Goal: Check status: Check status

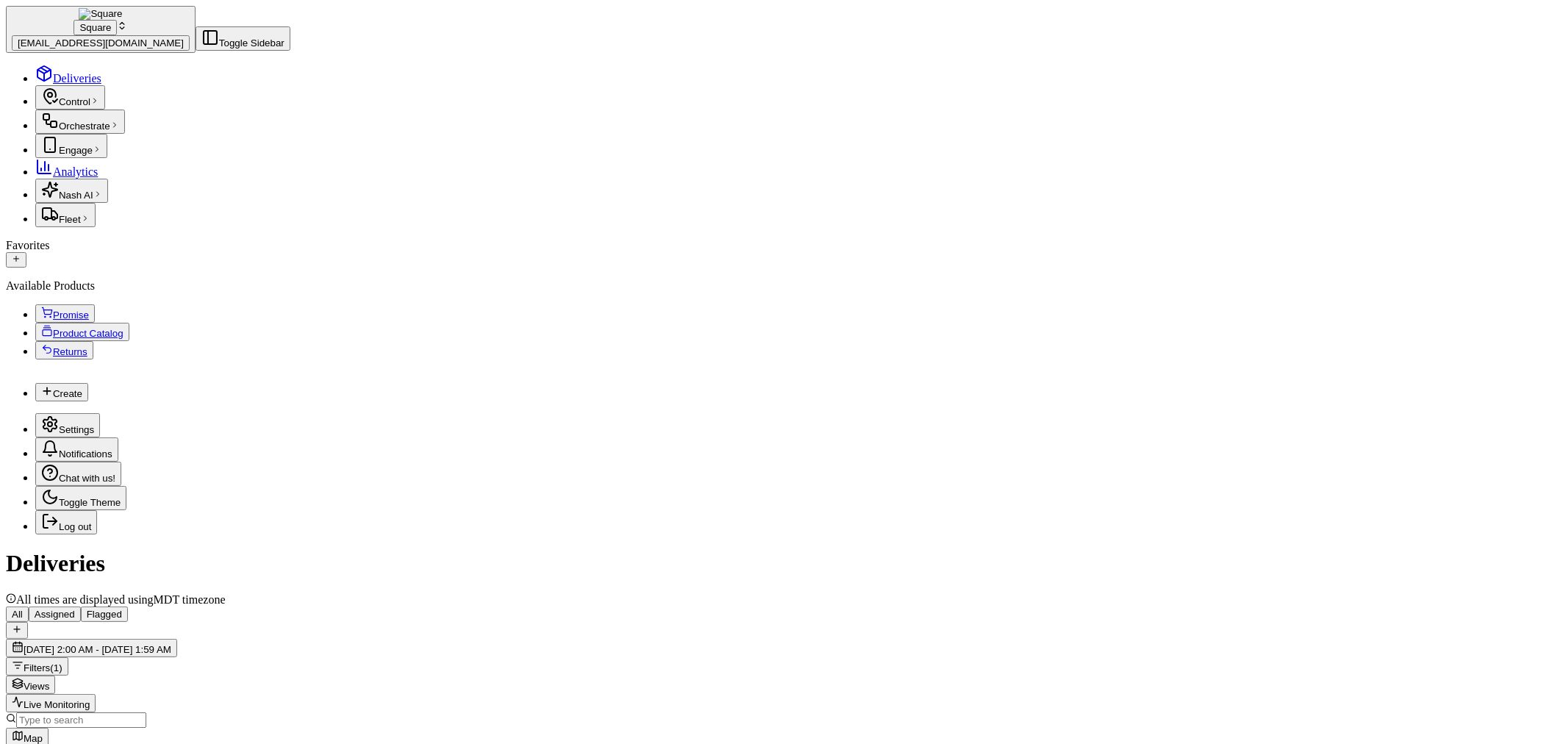
click at [171, 644] on span "[DATE] 2:00 AM - [DATE] 1:59 AM" at bounding box center [97, 649] width 147 height 11
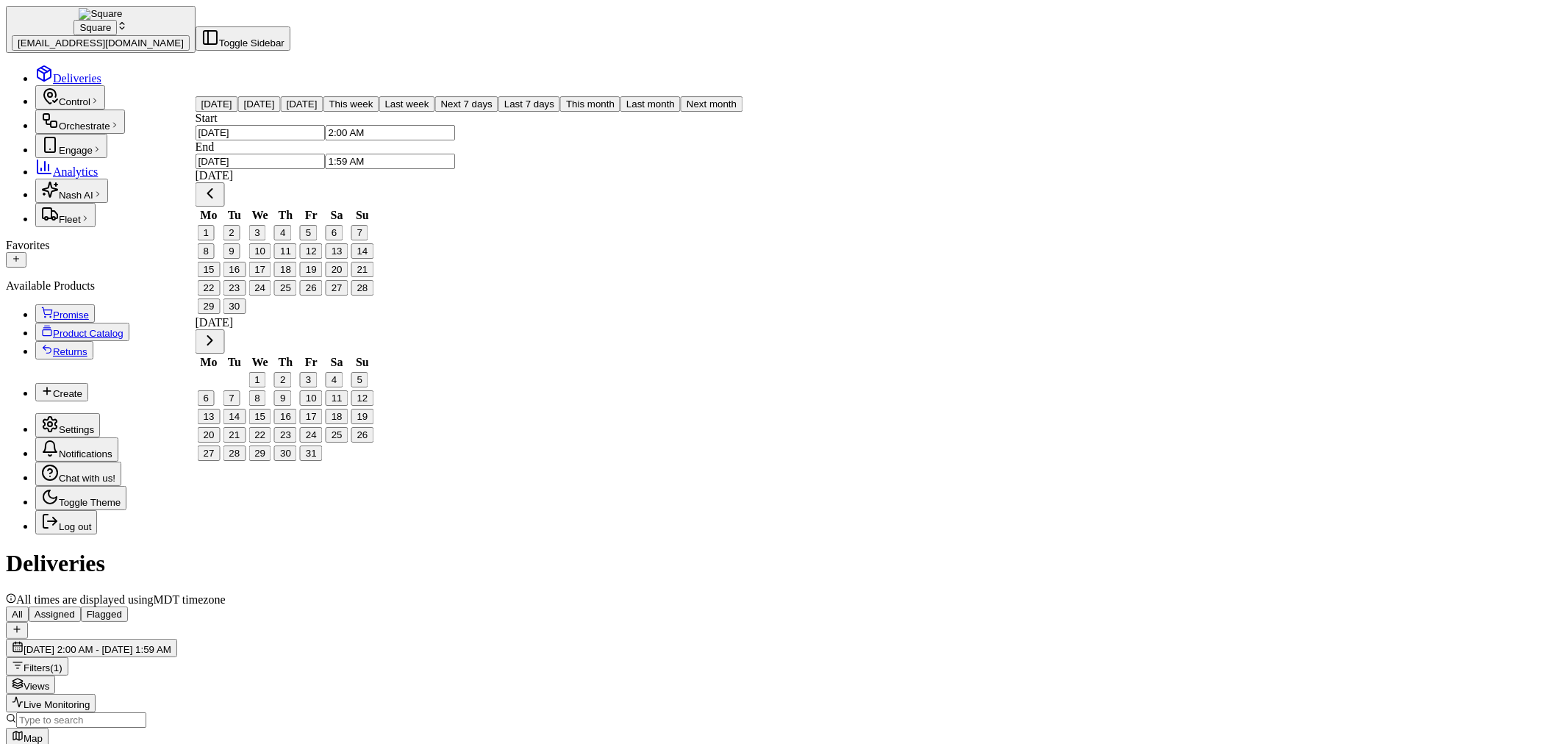
click at [280, 112] on button "[DATE]" at bounding box center [302, 104] width 43 height 15
type input "[DATE]"
type input "12:00 AM"
type input "[DATE]"
type input "11:59 PM"
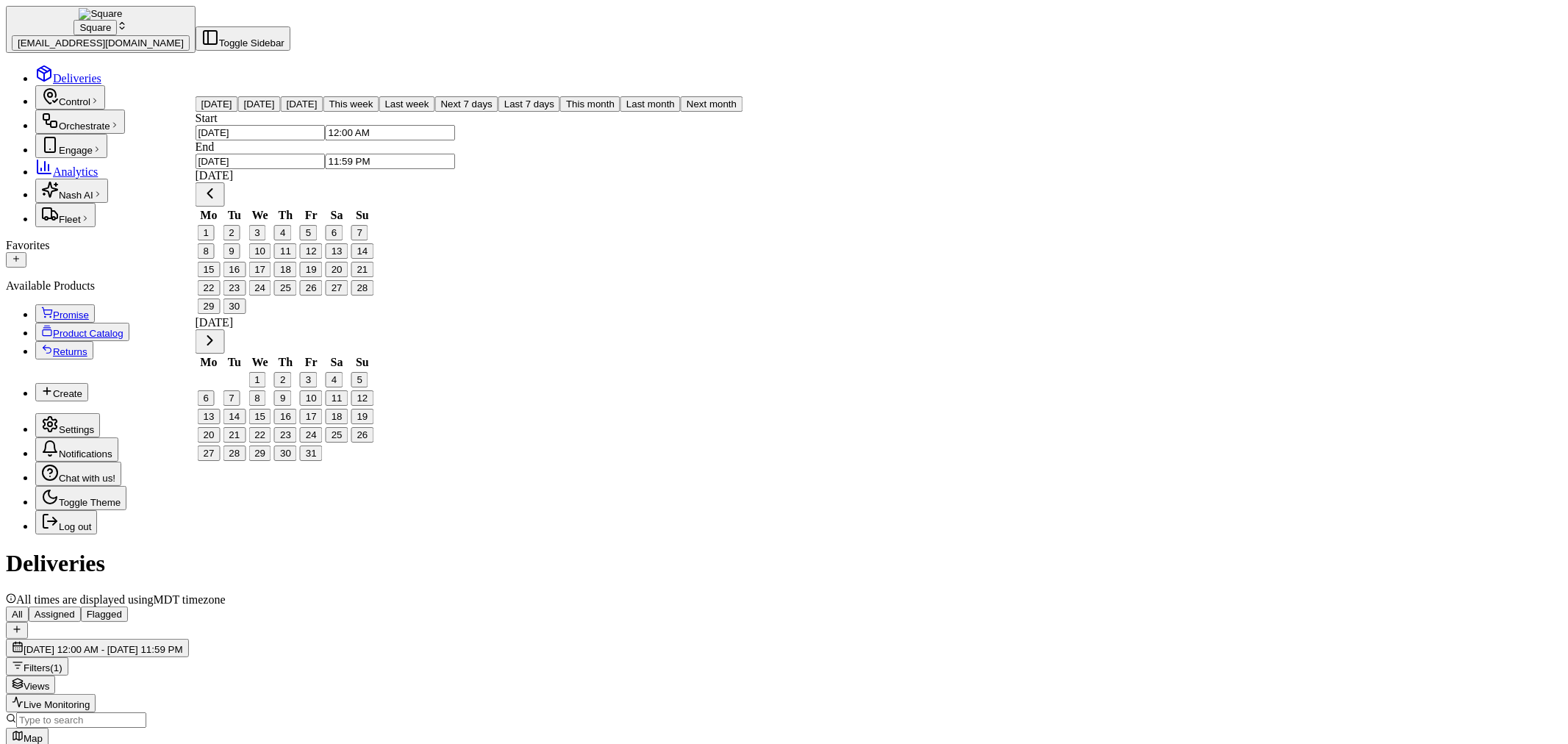
click at [146, 712] on input at bounding box center [81, 720] width 130 height 15
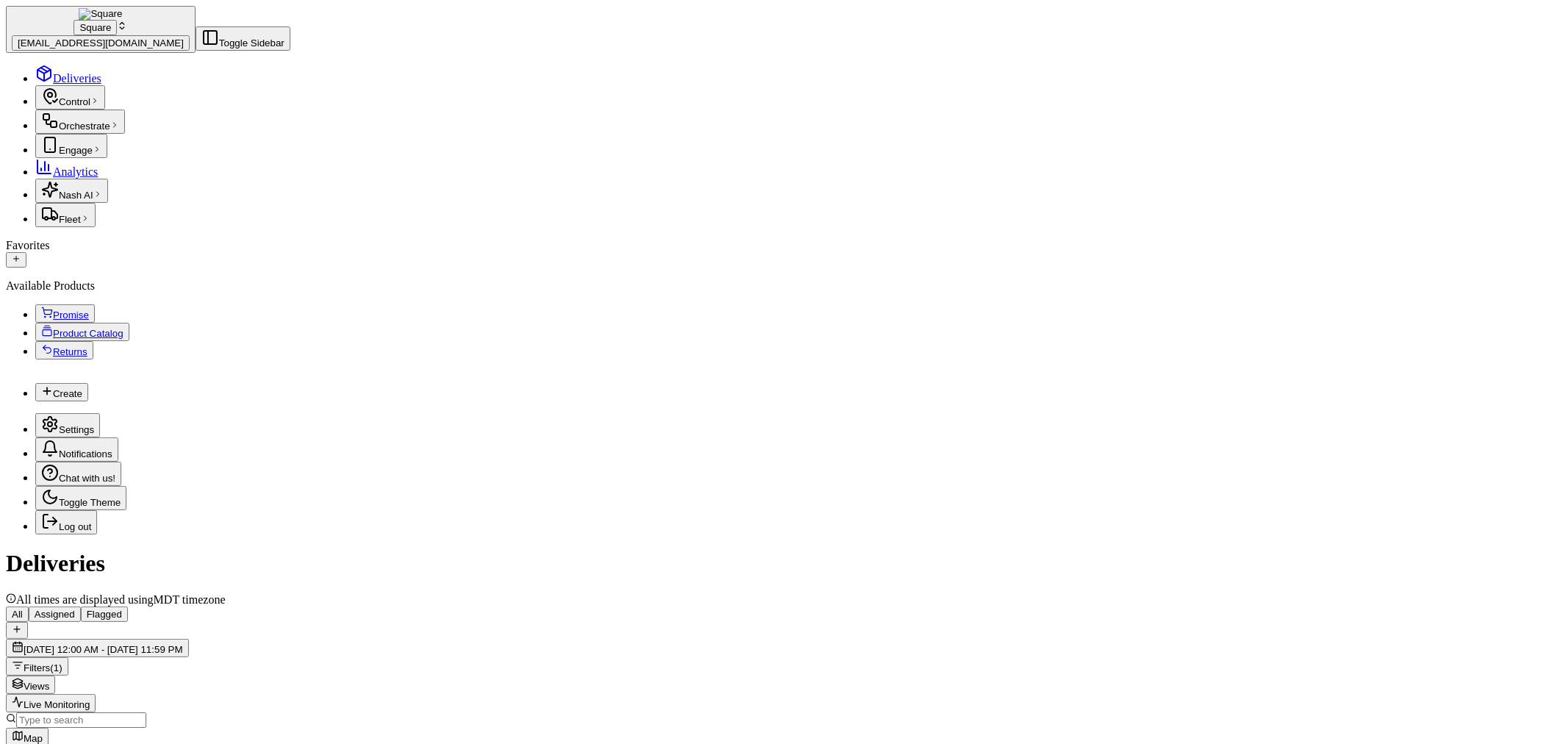
paste input "7914631"
type input "7914631"
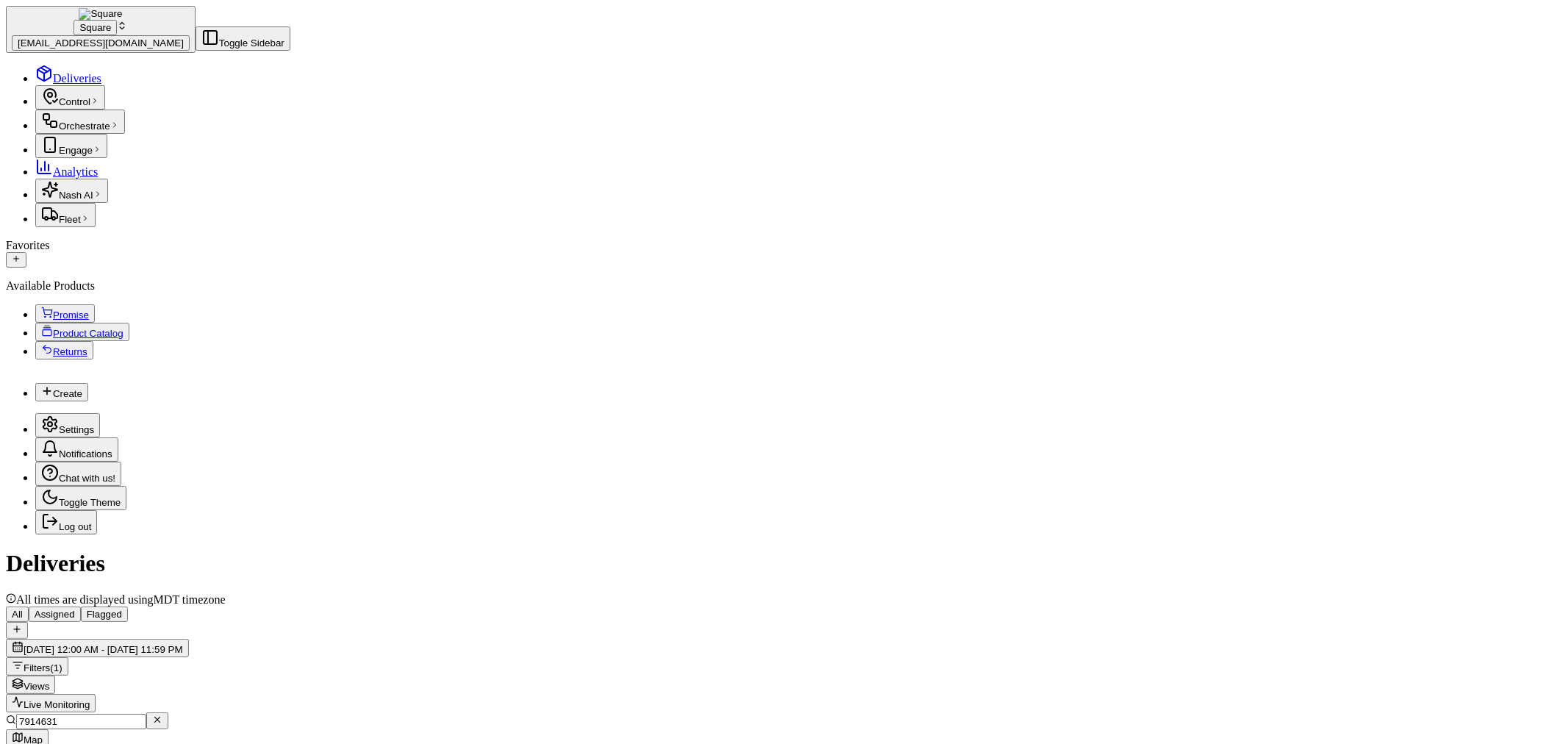
click at [168, 712] on button at bounding box center [157, 720] width 22 height 17
click at [146, 712] on input at bounding box center [81, 720] width 130 height 15
paste input "3222596"
type input "3222596"
click at [183, 644] on span "[DATE] 12:00 AM - [DATE] 11:59 PM" at bounding box center [103, 649] width 160 height 11
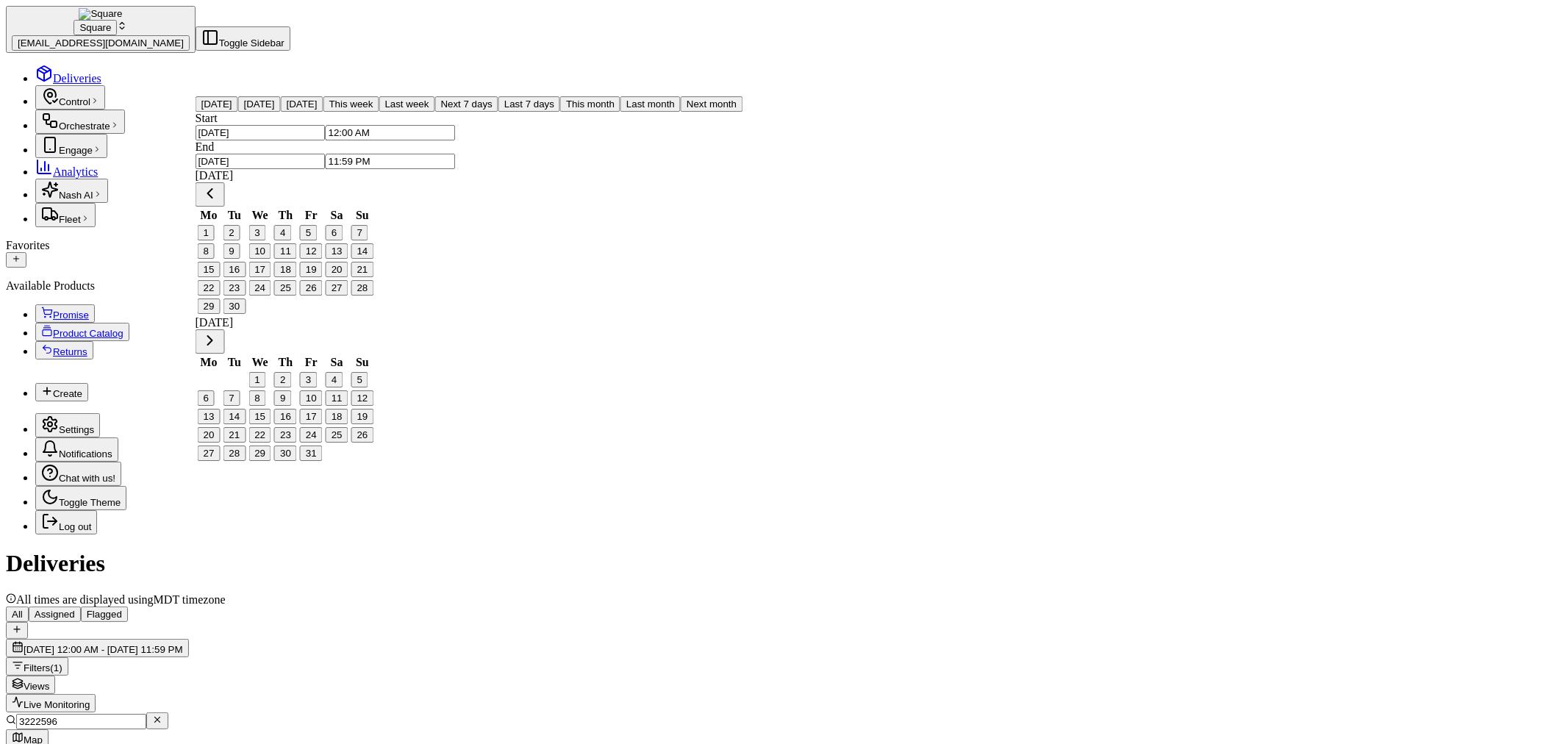
click at [238, 112] on button "[DATE]" at bounding box center [217, 104] width 43 height 15
type input "[DATE]"
click at [1112, 550] on div "Deliveries All times are displayed using MDT timezone" at bounding box center [784, 577] width 1557 height 56
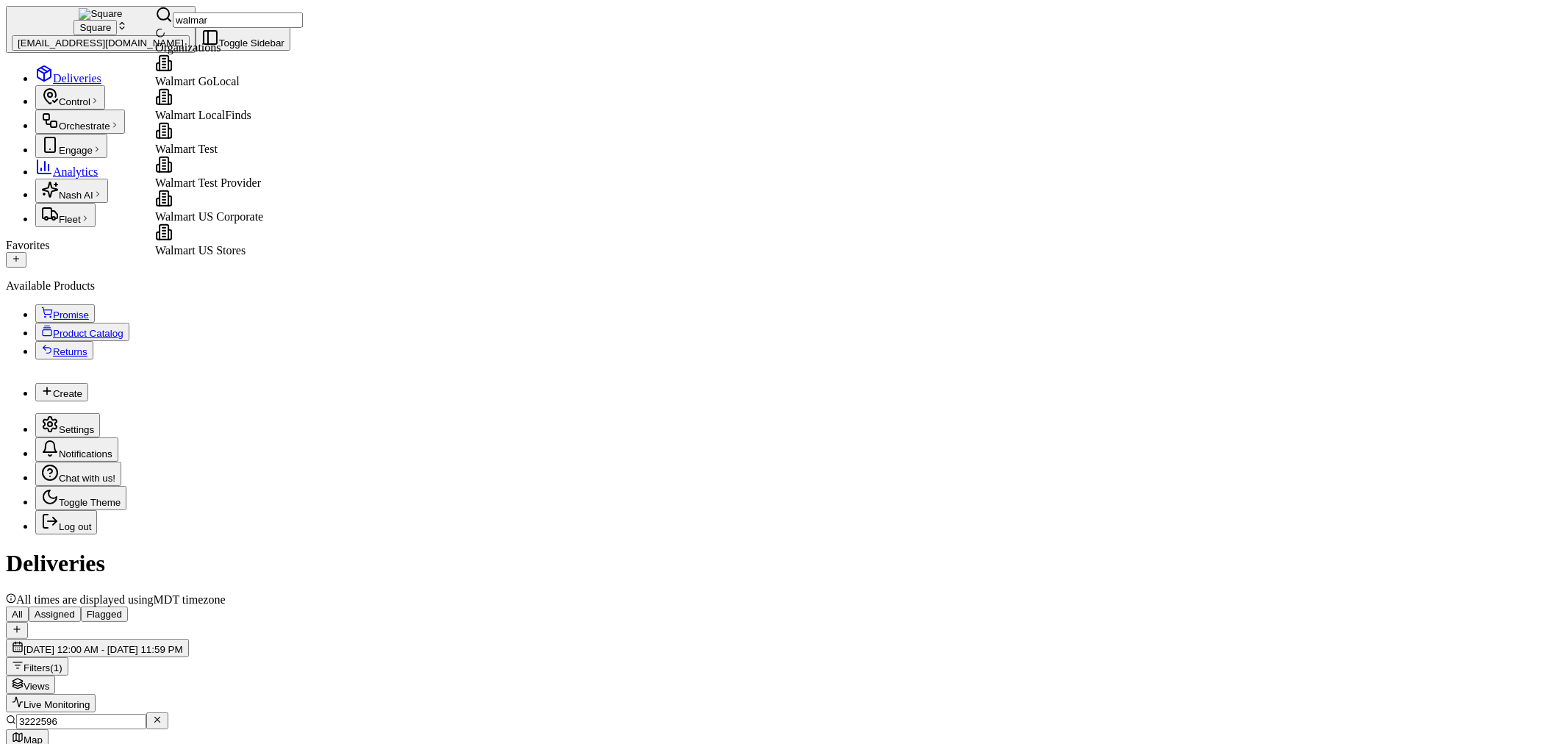
type input "walmart"
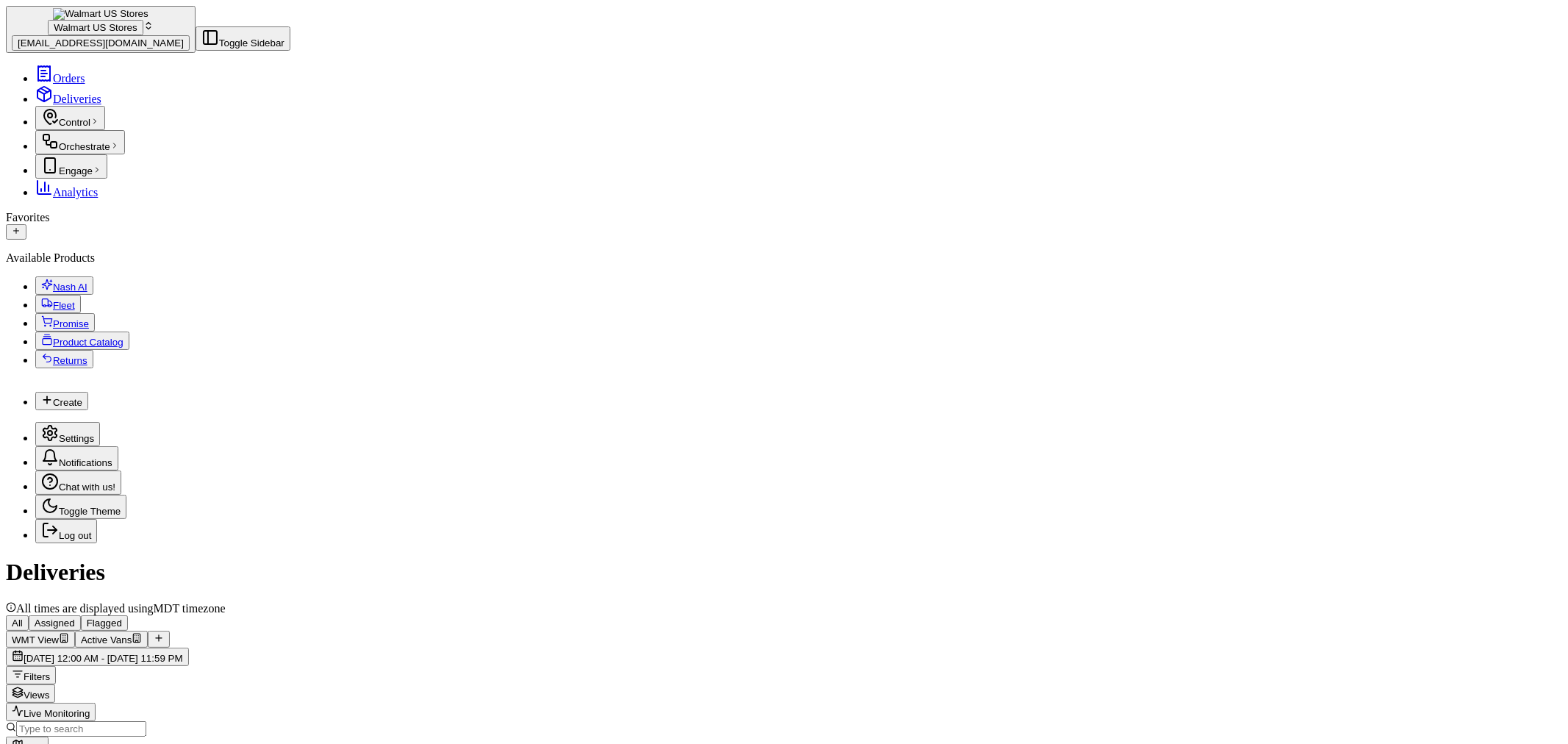
scroll to position [82, 0]
click at [146, 721] on input at bounding box center [81, 729] width 130 height 15
paste input "337 [PERSON_NAME]"
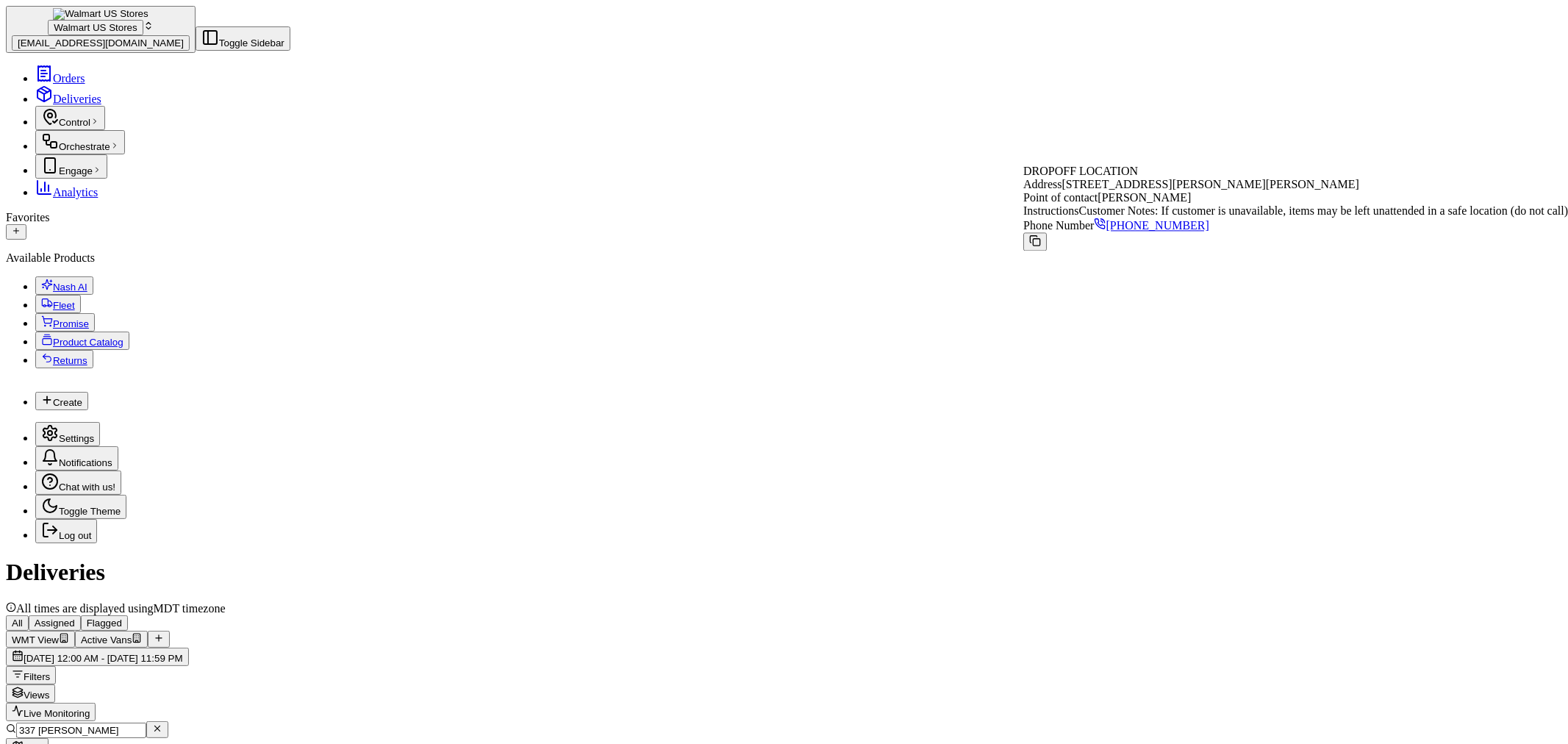
type input "337 [PERSON_NAME]"
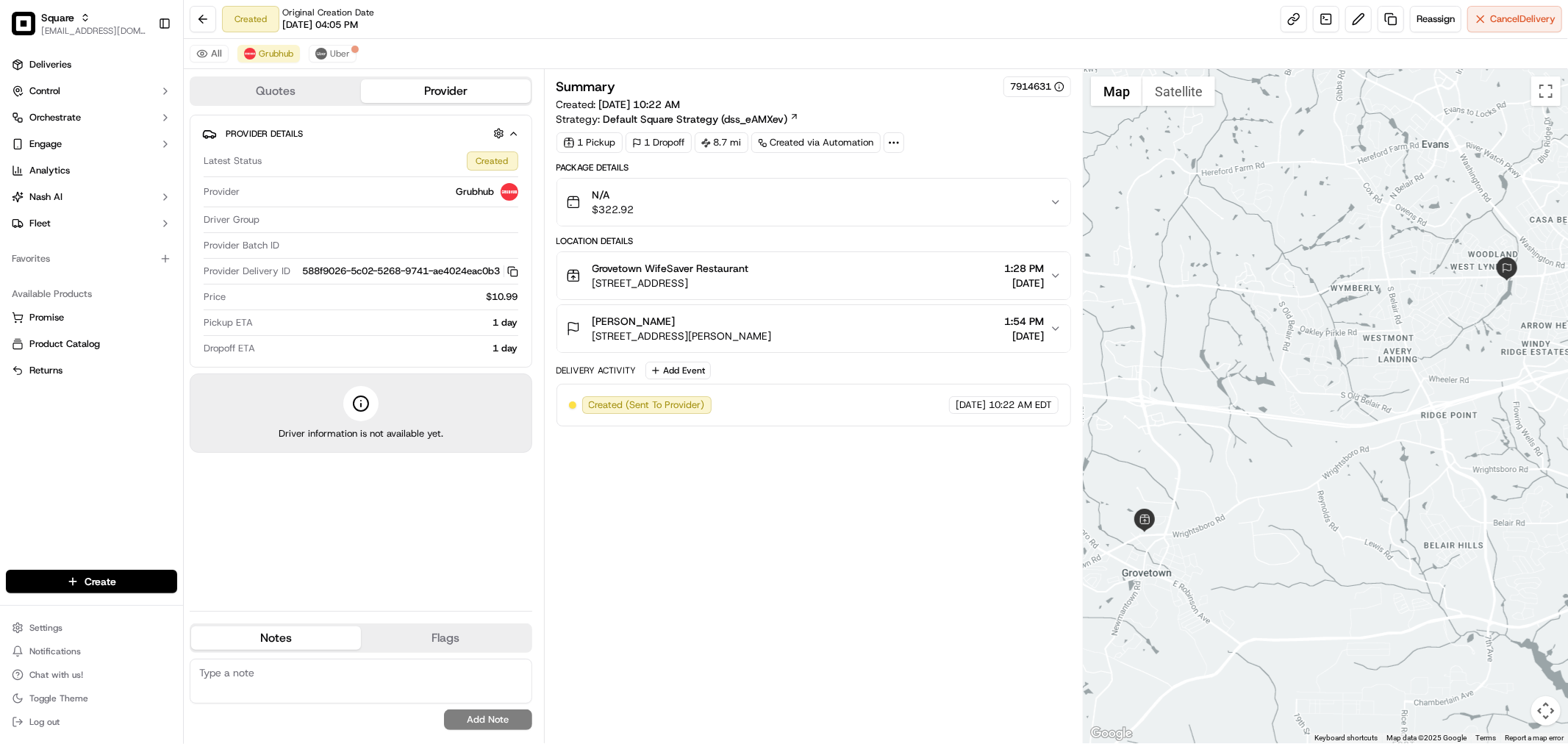
click at [925, 267] on div "Grovetown WifeSaver Restaurant 5123 Wrightsboro Rd, Grovetown, GA 30813, USA 1:…" at bounding box center [808, 276] width 484 height 29
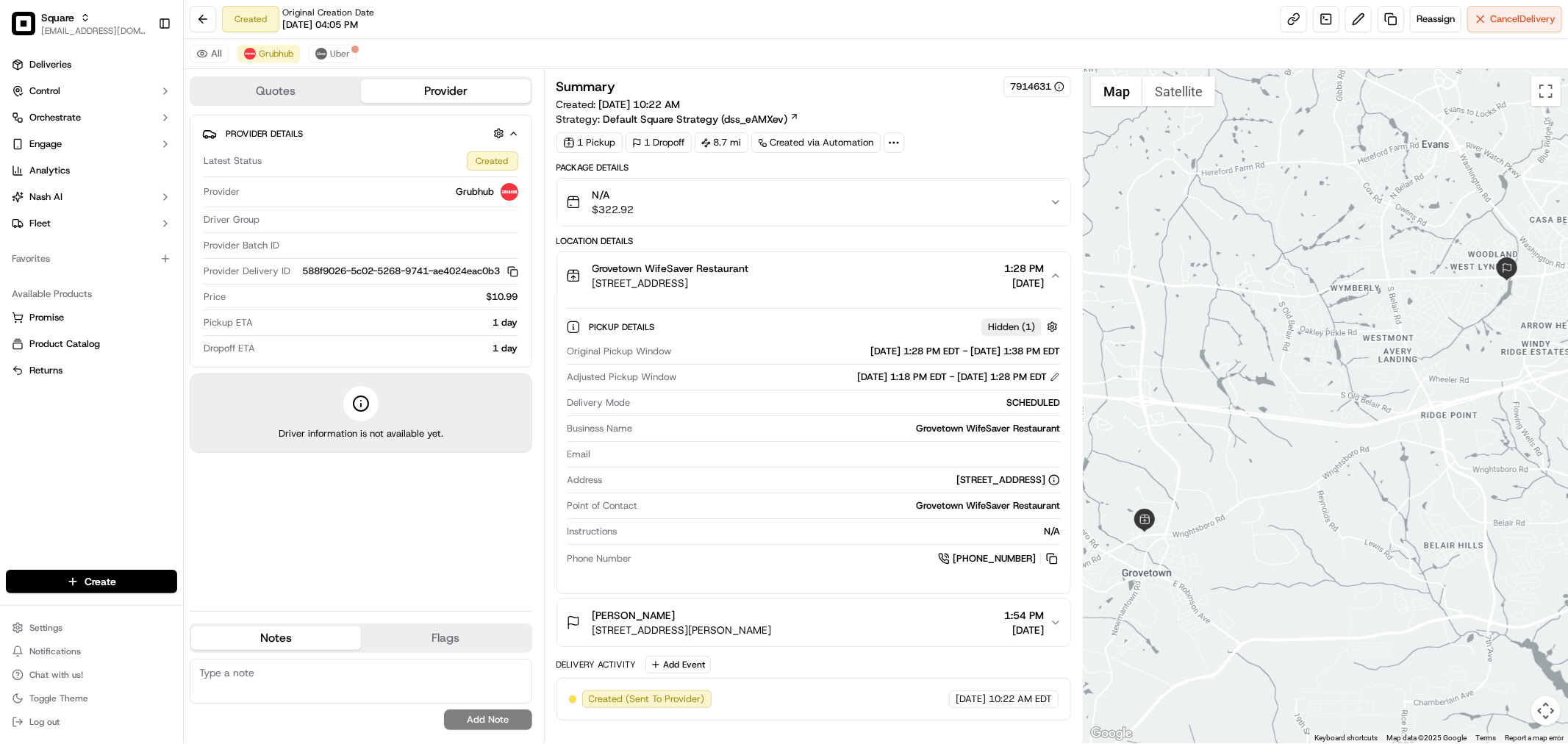
click at [1032, 614] on span "1:54 PM" at bounding box center [1024, 615] width 40 height 15
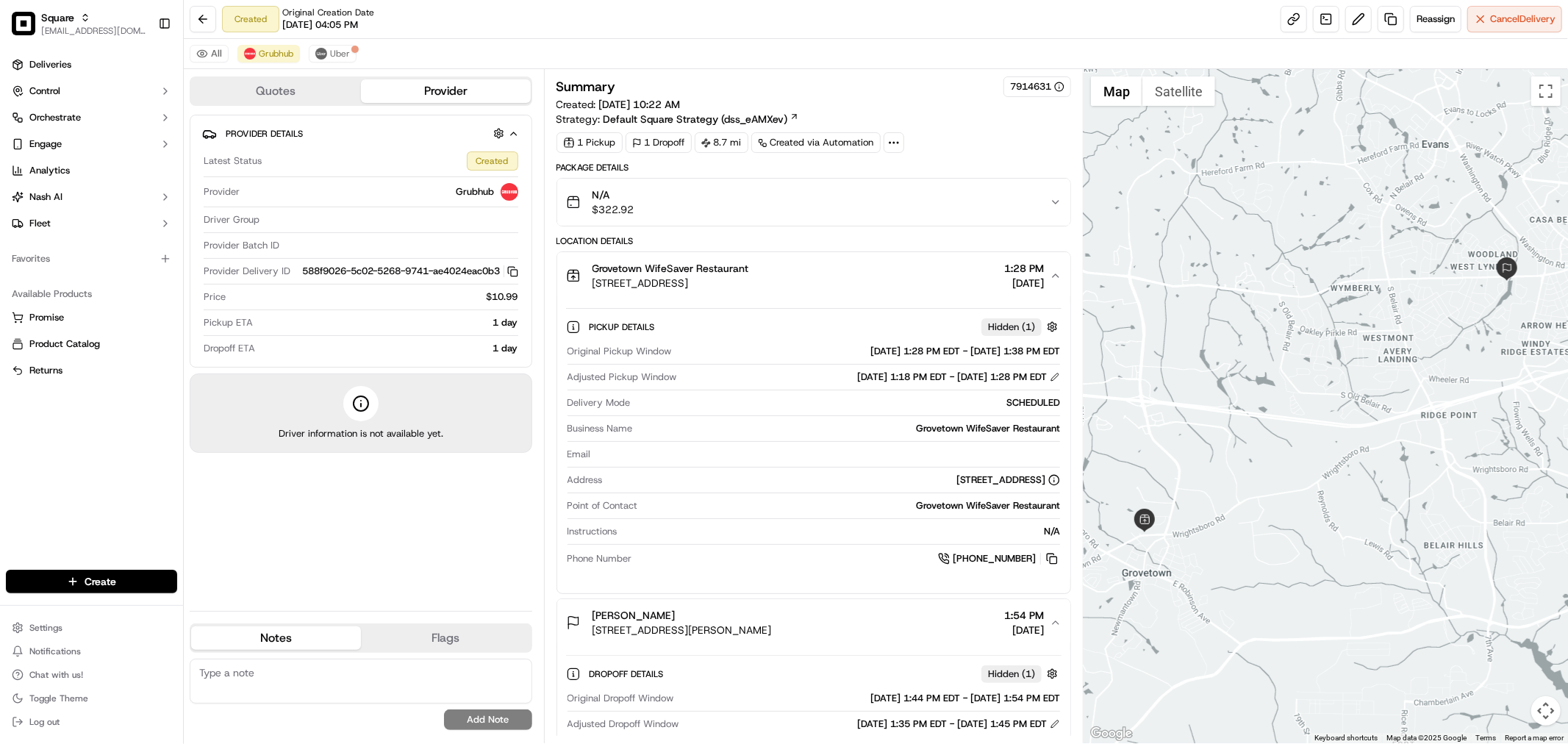
click at [965, 116] on div "Summary 7914631 Created: 09/20/2025 10:22 AM Strategy: Default Square Strategy …" at bounding box center [814, 101] width 515 height 50
click at [287, 692] on textarea at bounding box center [361, 681] width 342 height 45
paste textarea "Type of Caller: merchant Reason for Call: delivery time confirmation Concern: m…"
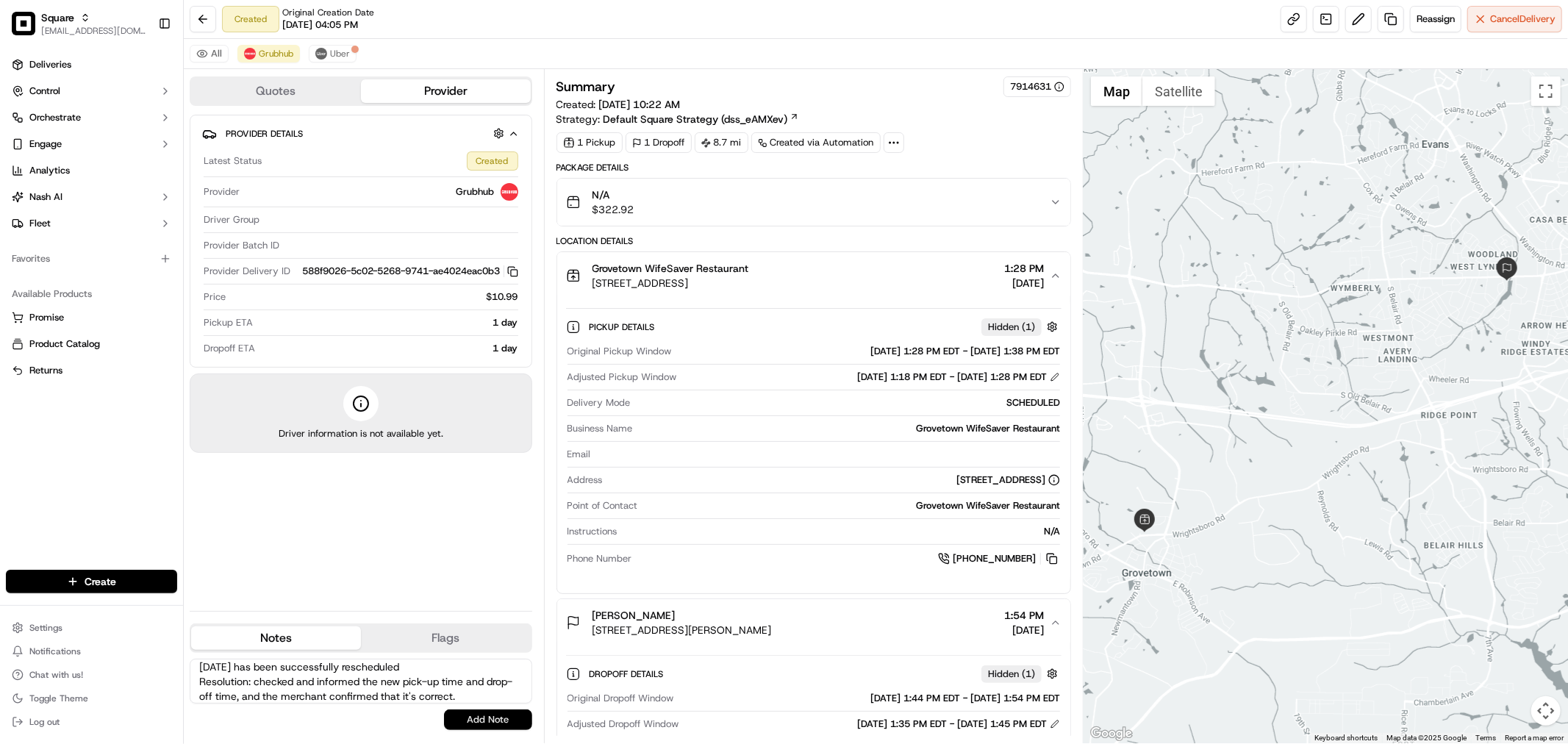
type textarea "Type of Caller: merchant Reason for Call: delivery time confirmation Concern: m…"
click at [446, 717] on button "Add Note" at bounding box center [488, 720] width 88 height 21
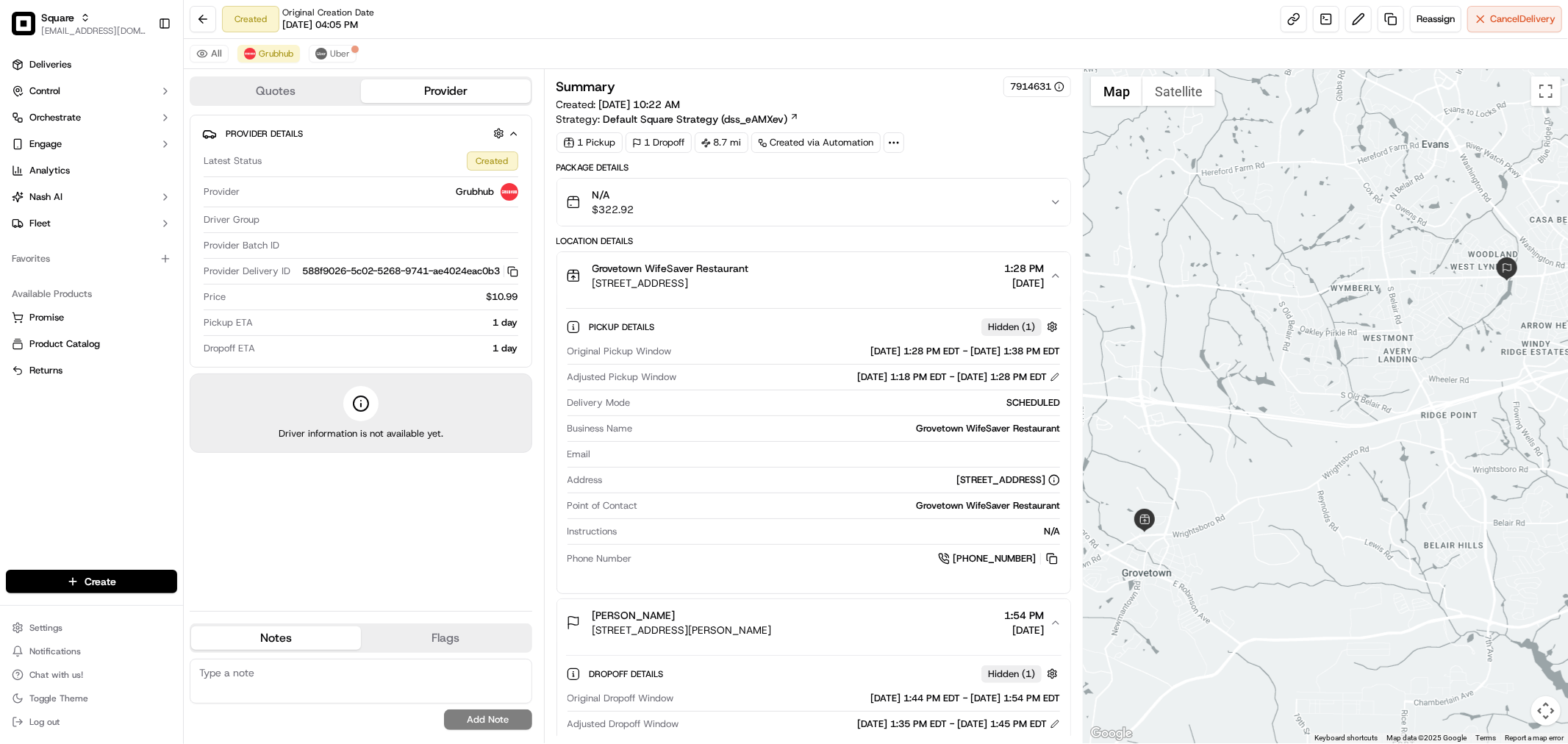
scroll to position [0, 0]
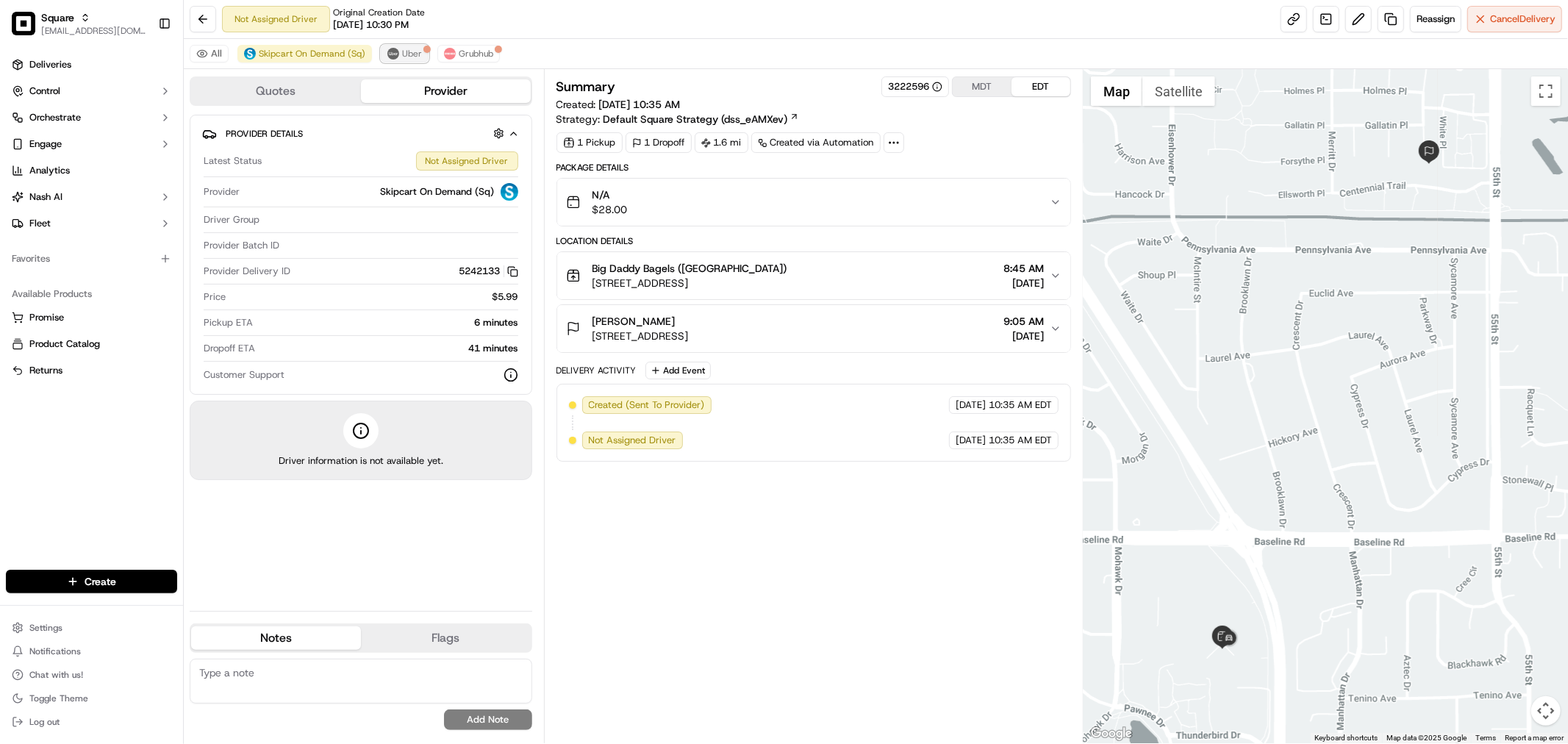
click at [409, 46] on button "Uber" at bounding box center [404, 53] width 48 height 18
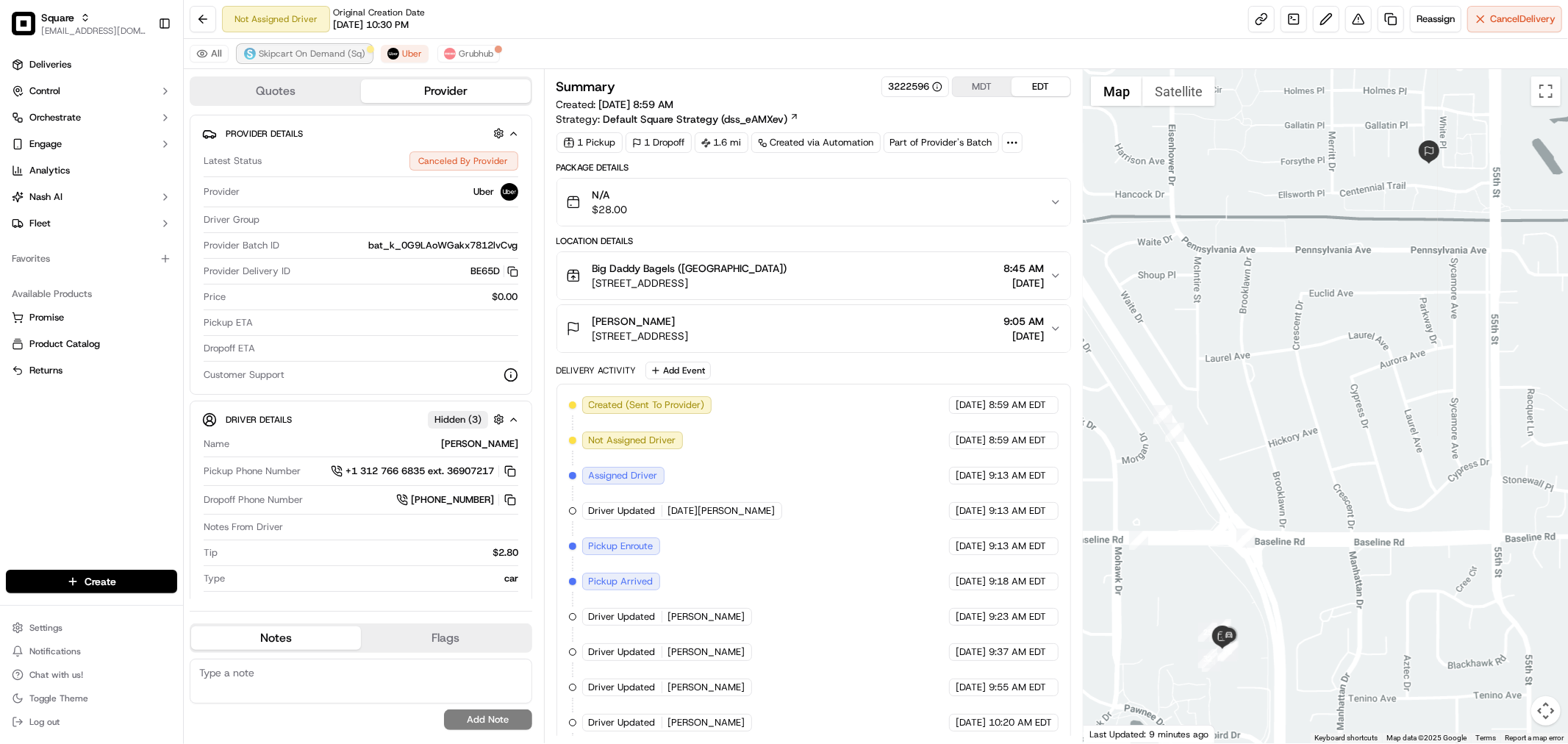
click at [315, 49] on span "Skipcart On Demand (Sq)" at bounding box center [313, 53] width 107 height 11
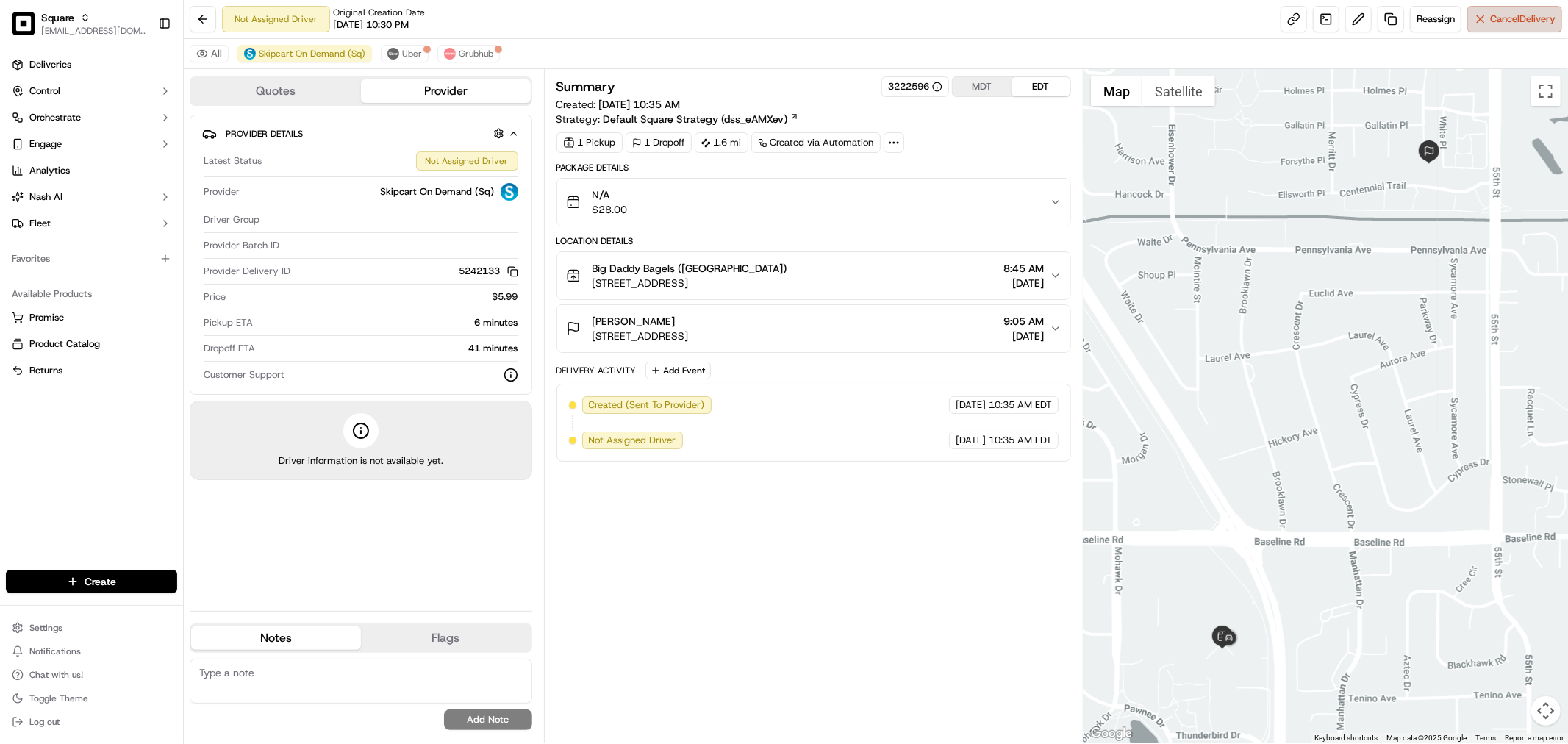
click at [1494, 20] on span "Cancel Delivery" at bounding box center [1524, 18] width 66 height 13
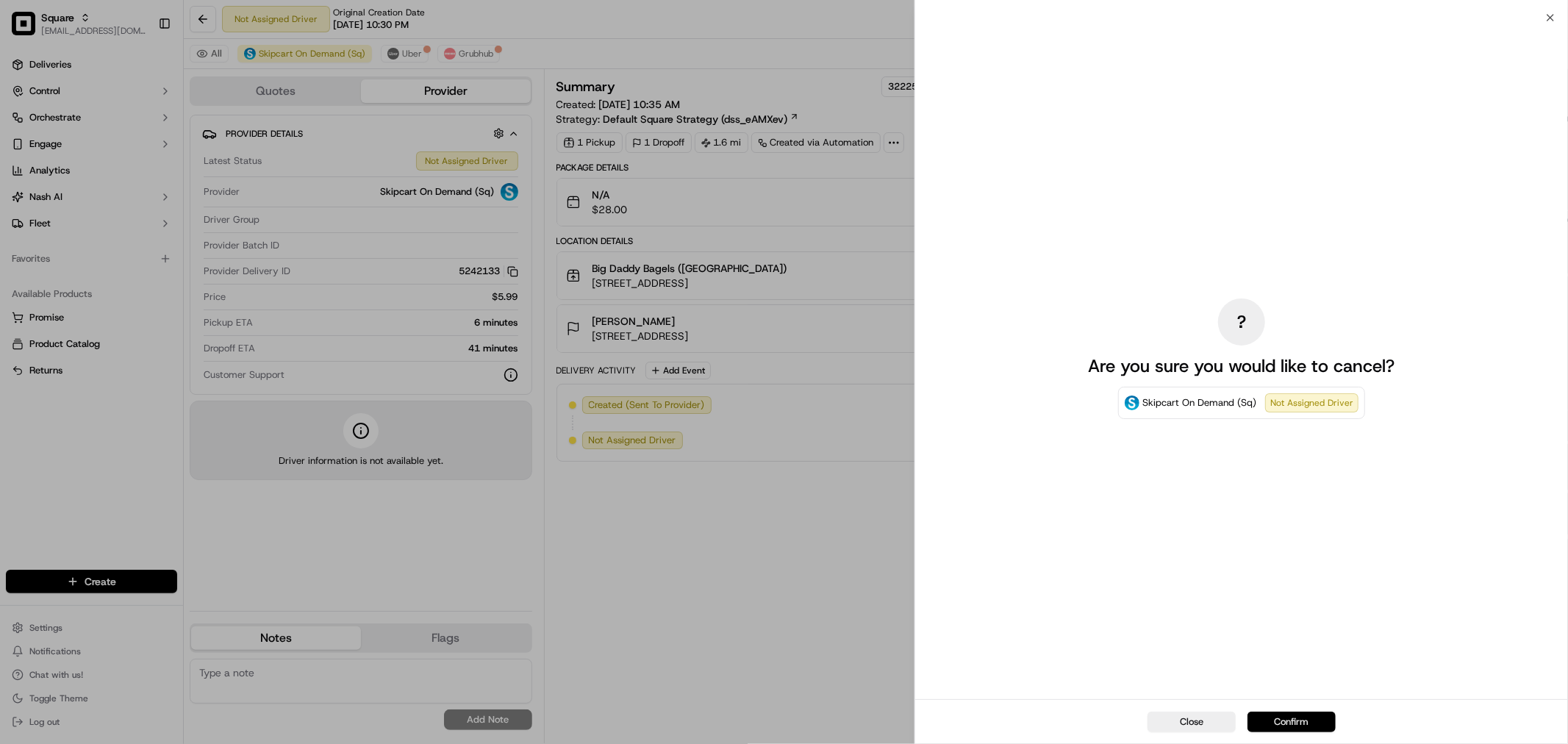
click at [1295, 719] on button "Confirm" at bounding box center [1291, 721] width 88 height 21
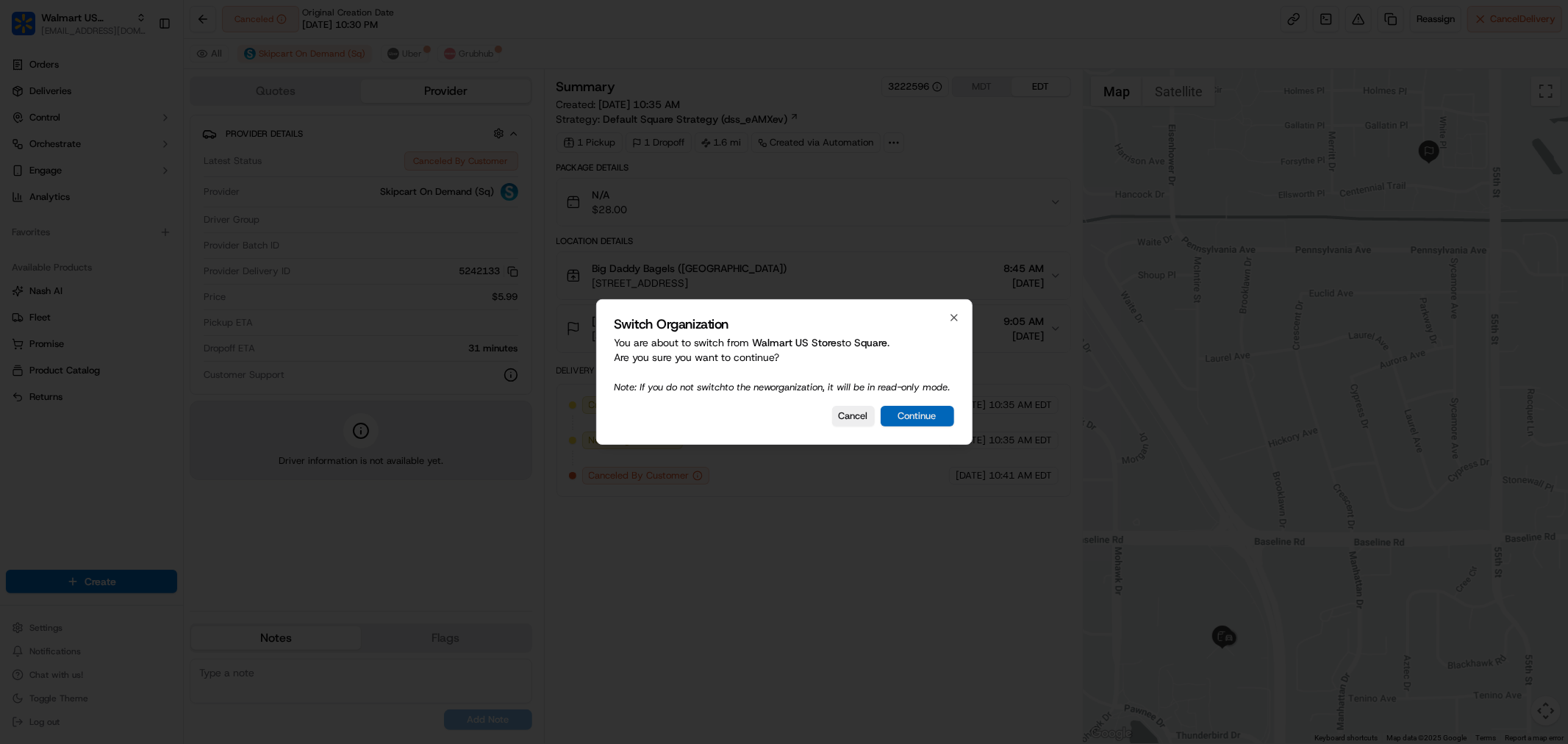
click at [899, 422] on button "Continue" at bounding box center [918, 416] width 73 height 21
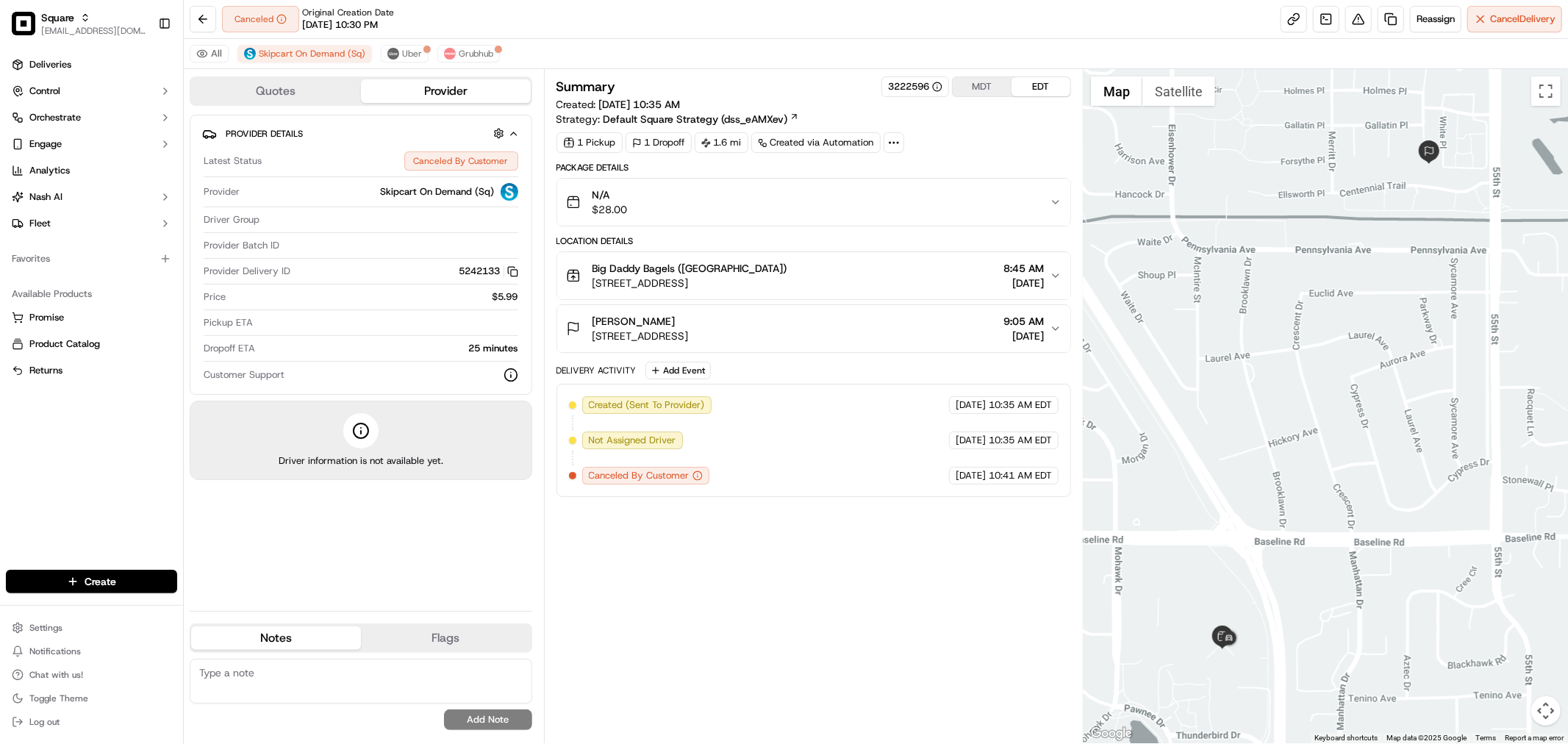
click at [361, 684] on textarea at bounding box center [361, 681] width 342 height 45
paste textarea "Type of Caller : merchant Reason for Call: order status Concern: The merchant c…"
type textarea "Type of Caller : merchant Reason for Call: order status Concern: The merchant c…"
click at [488, 723] on button "Add Note" at bounding box center [488, 720] width 88 height 21
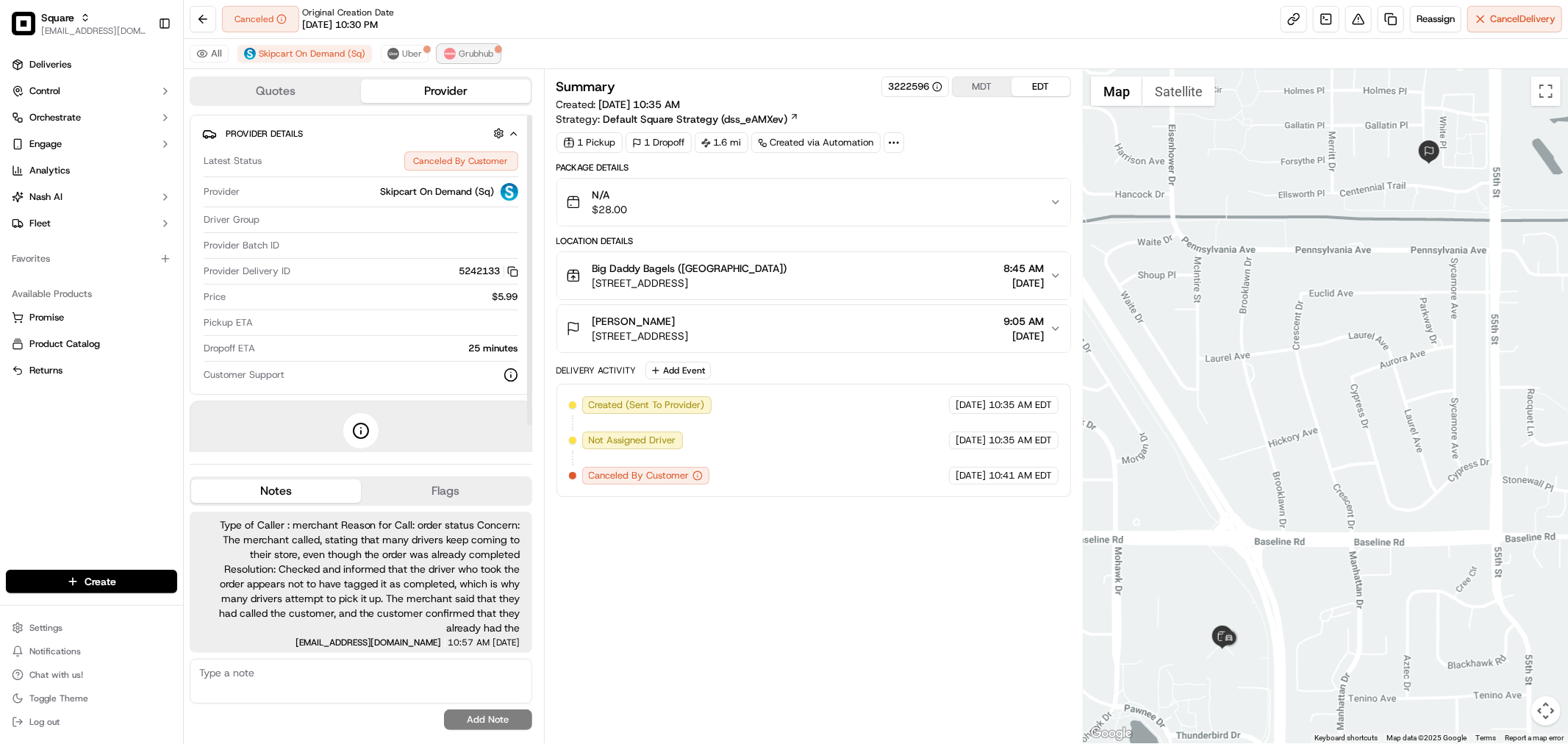
click at [474, 57] on span "Grubhub" at bounding box center [475, 53] width 34 height 11
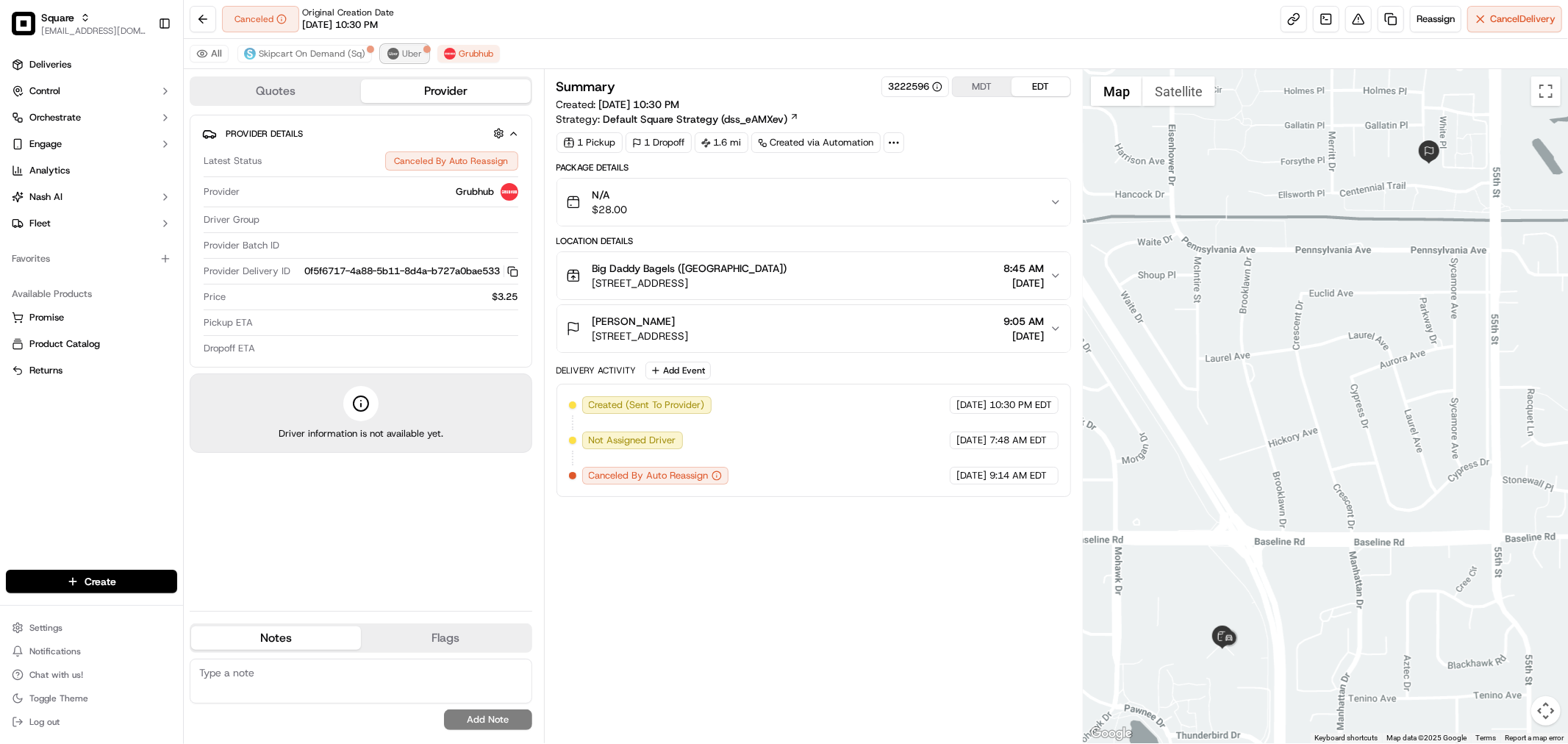
click at [408, 48] on span "Uber" at bounding box center [412, 53] width 20 height 11
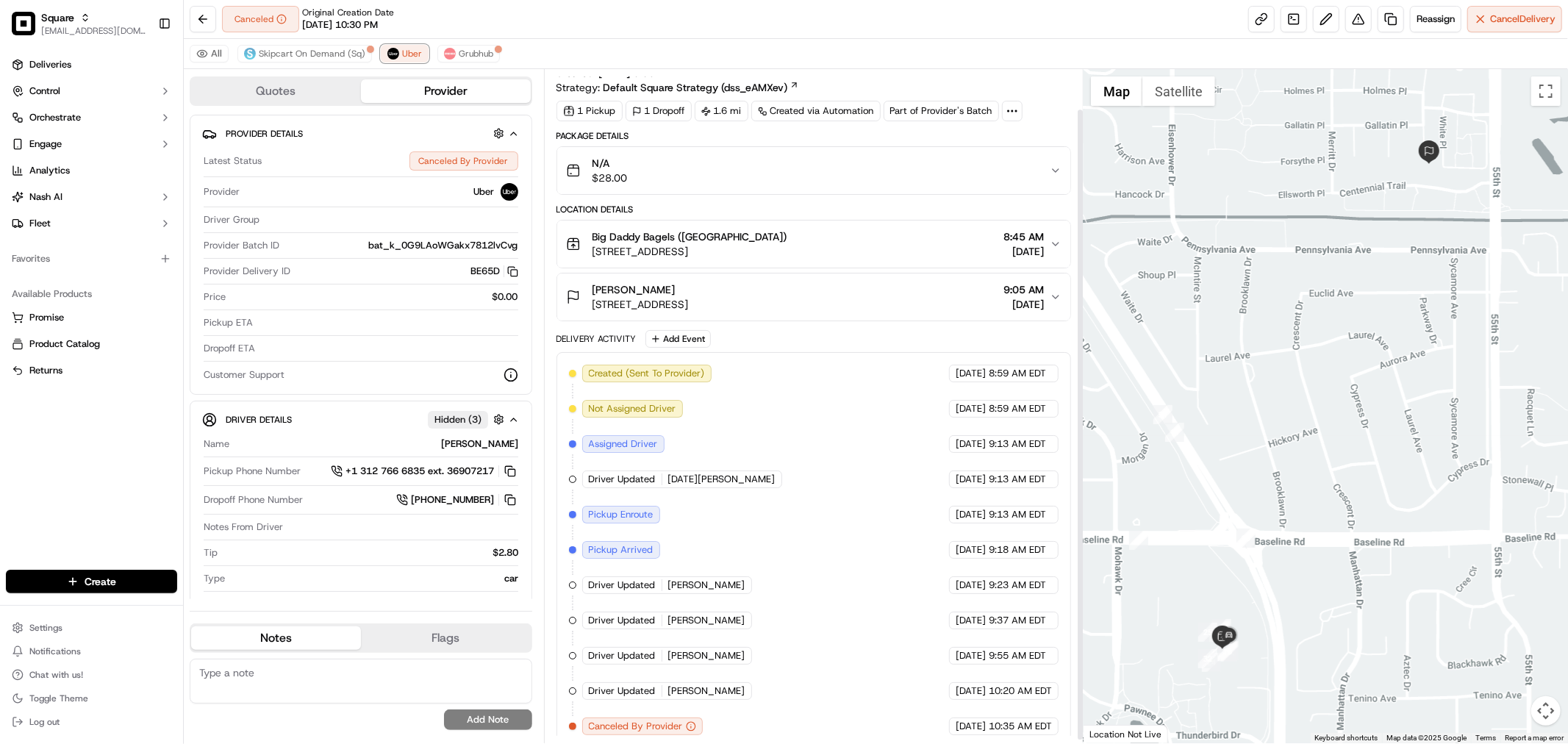
scroll to position [46, 0]
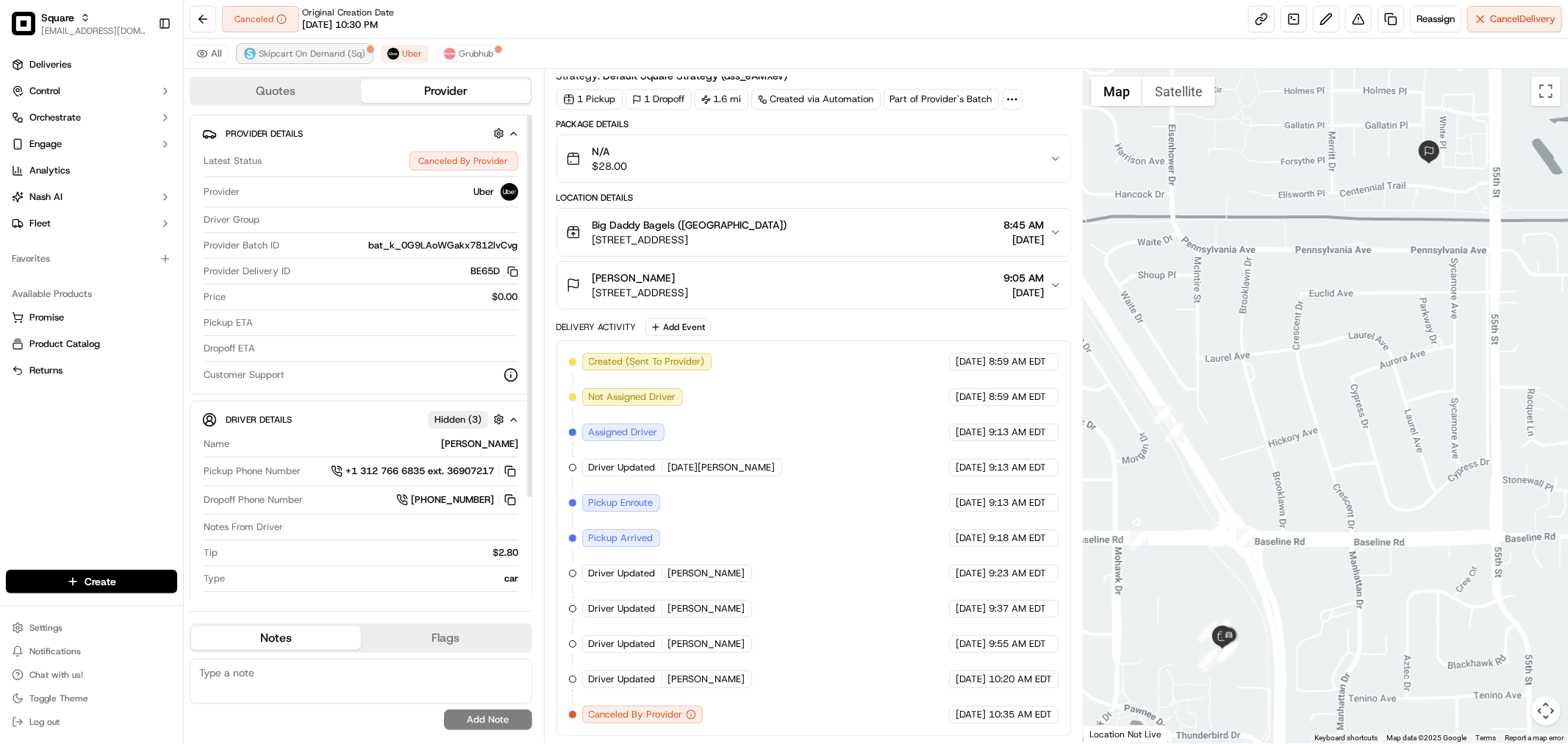
click at [348, 49] on span "Skipcart On Demand (Sq)" at bounding box center [313, 53] width 107 height 11
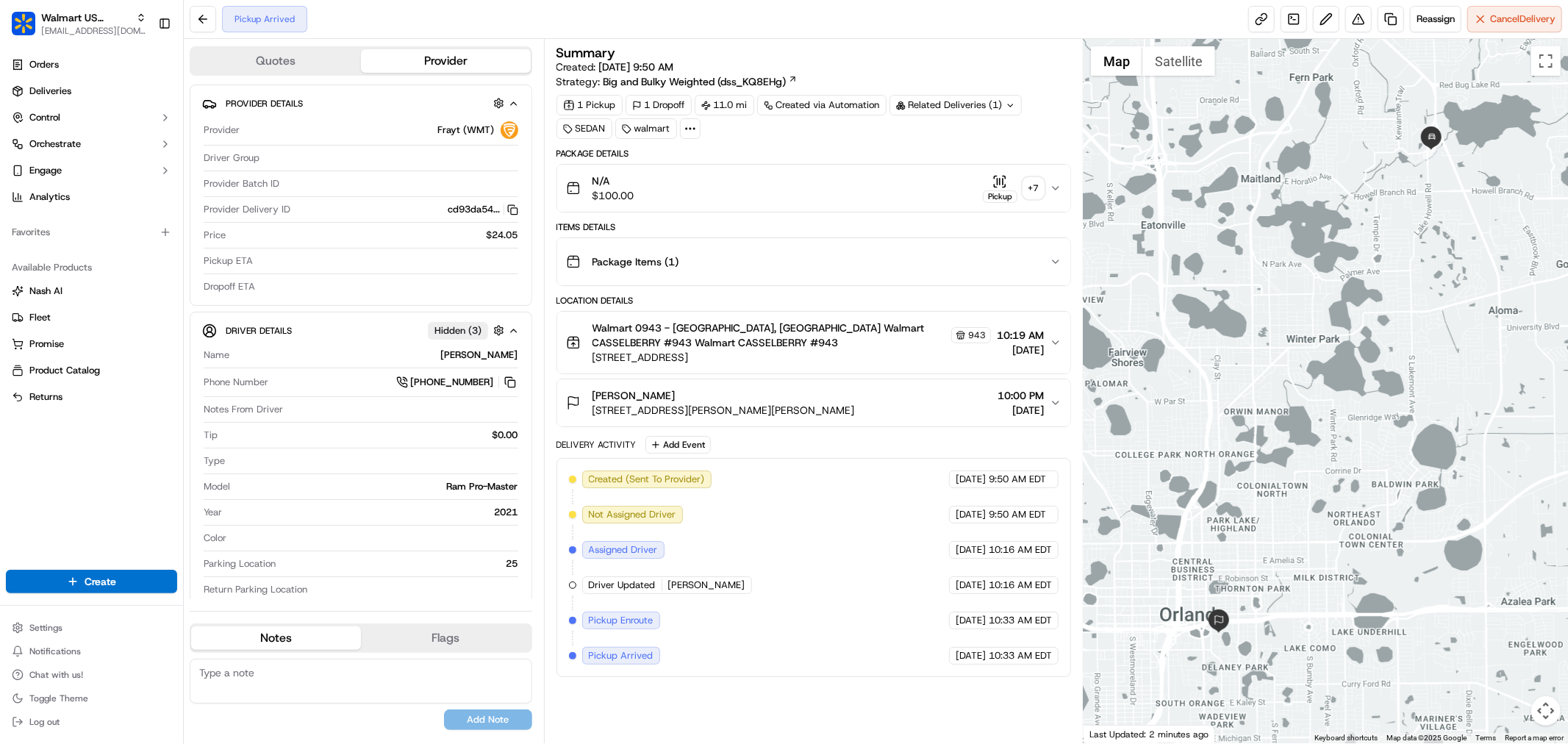
click at [1028, 335] on span "10:19 AM" at bounding box center [1021, 335] width 47 height 15
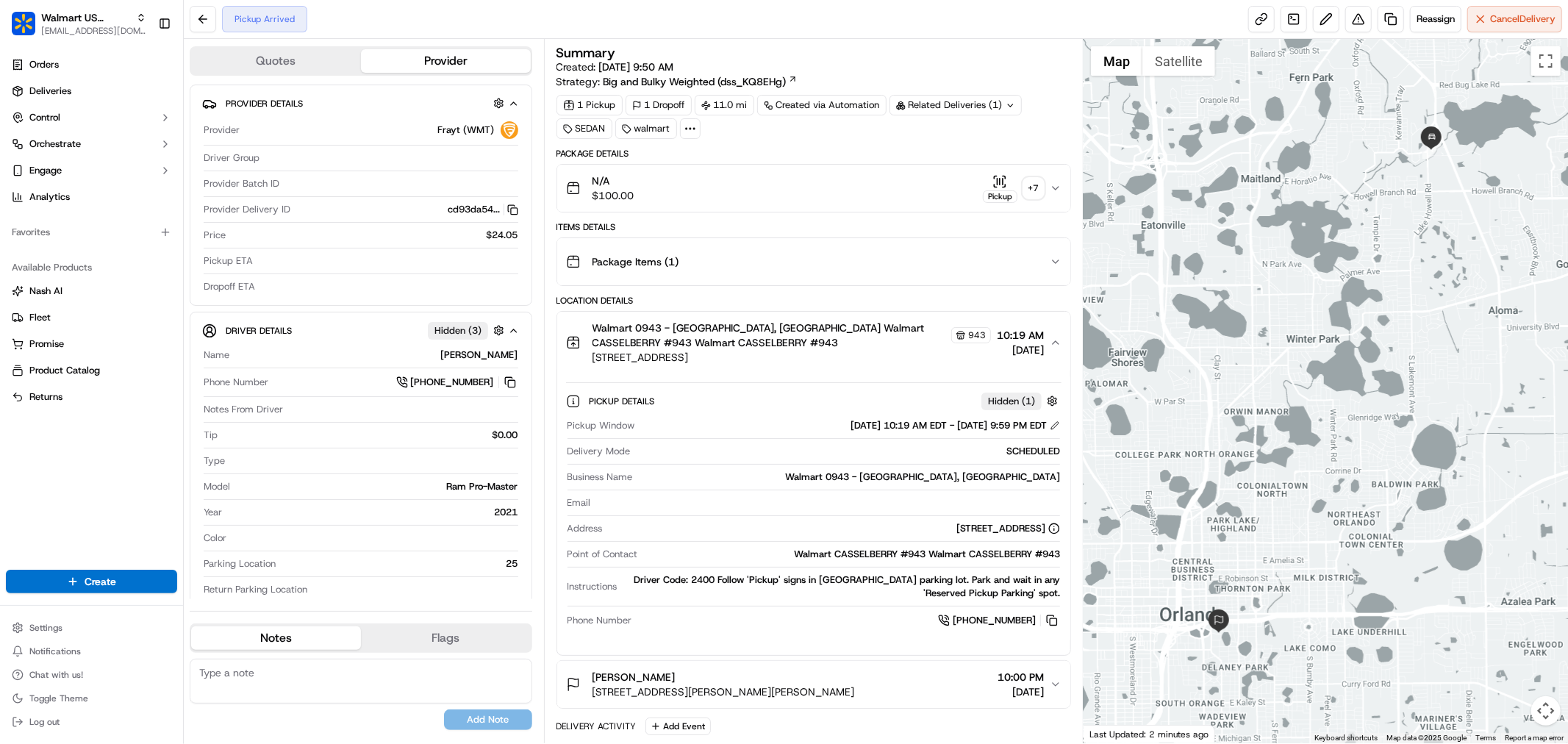
click at [1035, 341] on span "10:19 AM" at bounding box center [1021, 335] width 47 height 15
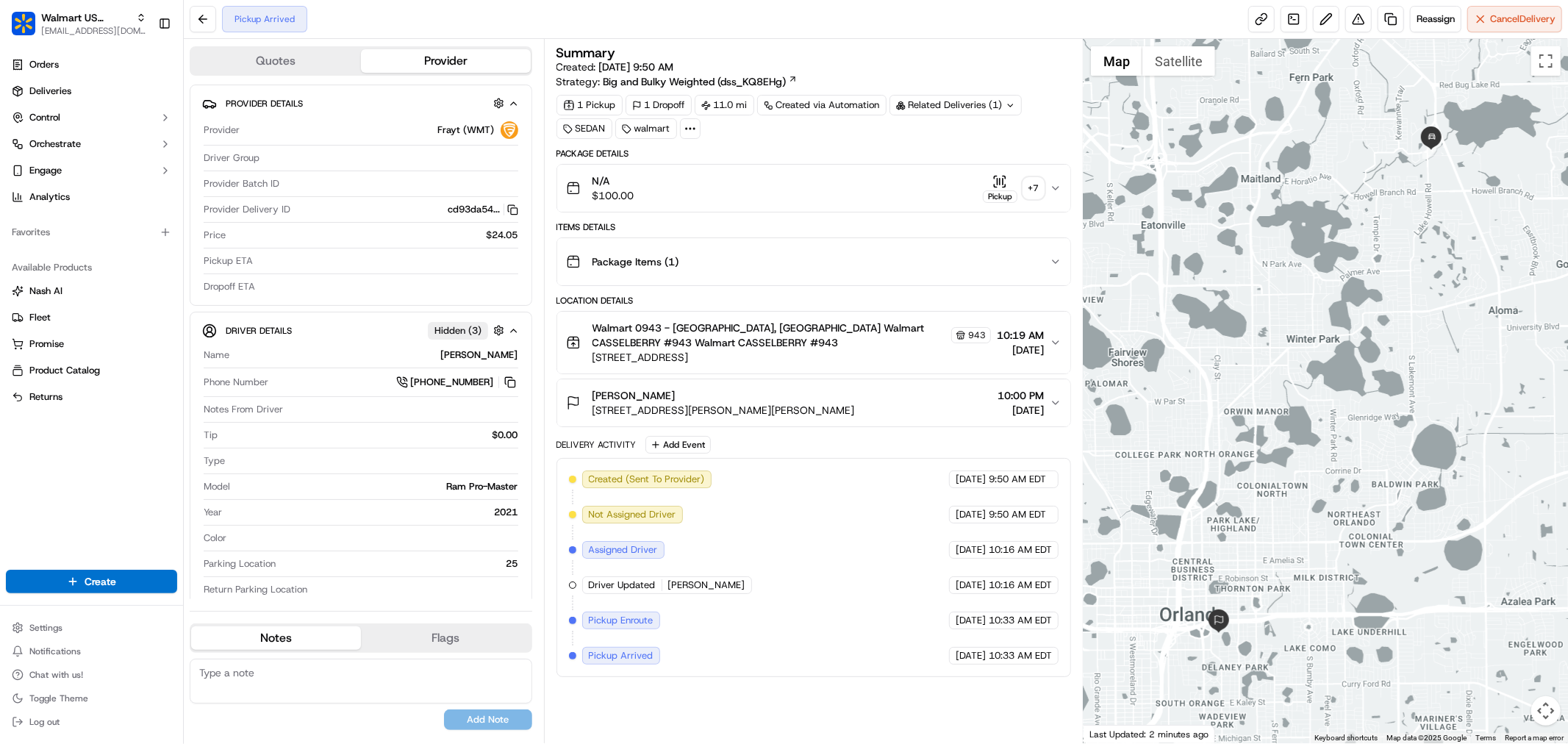
click at [1035, 341] on span "10:19 AM" at bounding box center [1021, 335] width 47 height 15
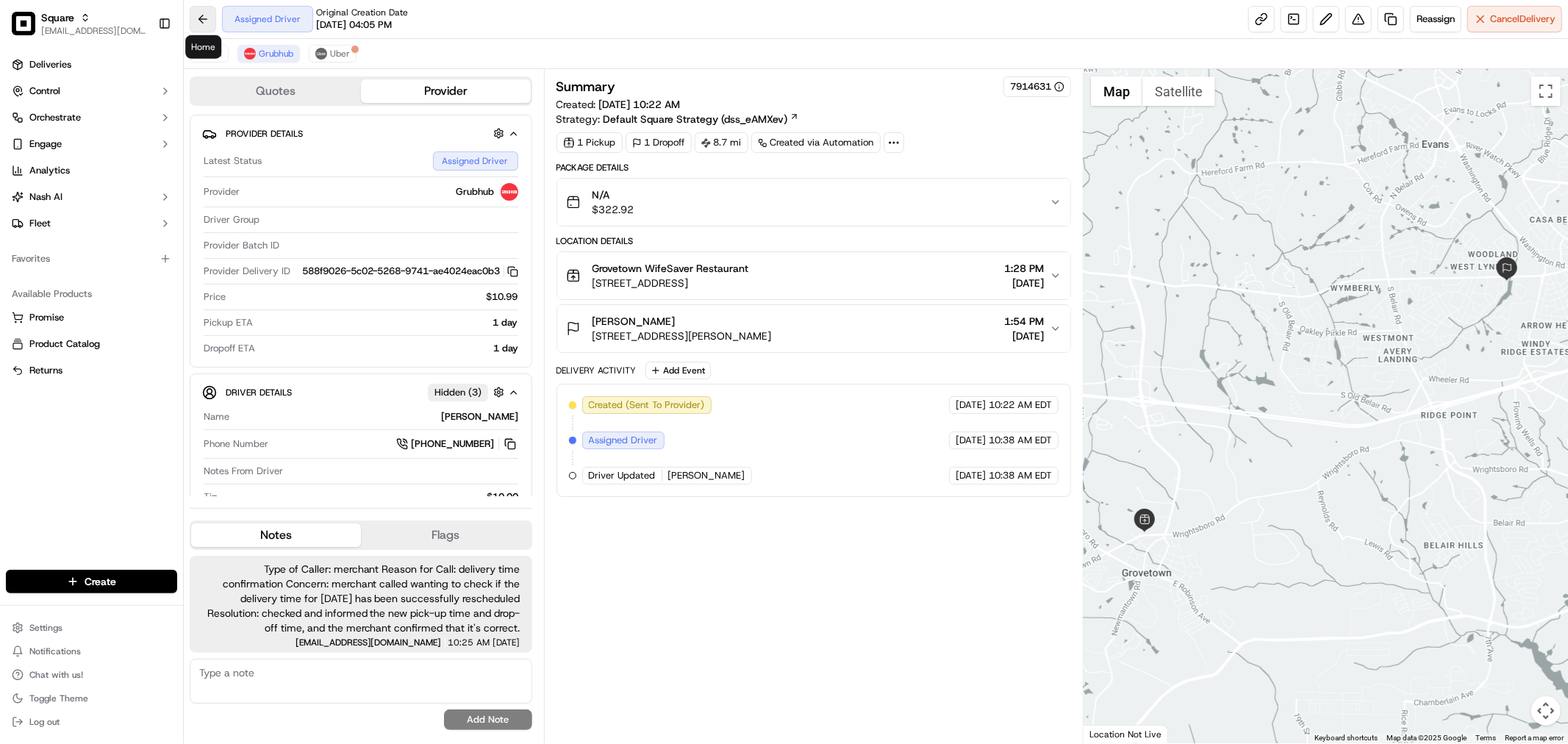
click at [202, 23] on button at bounding box center [202, 19] width 27 height 27
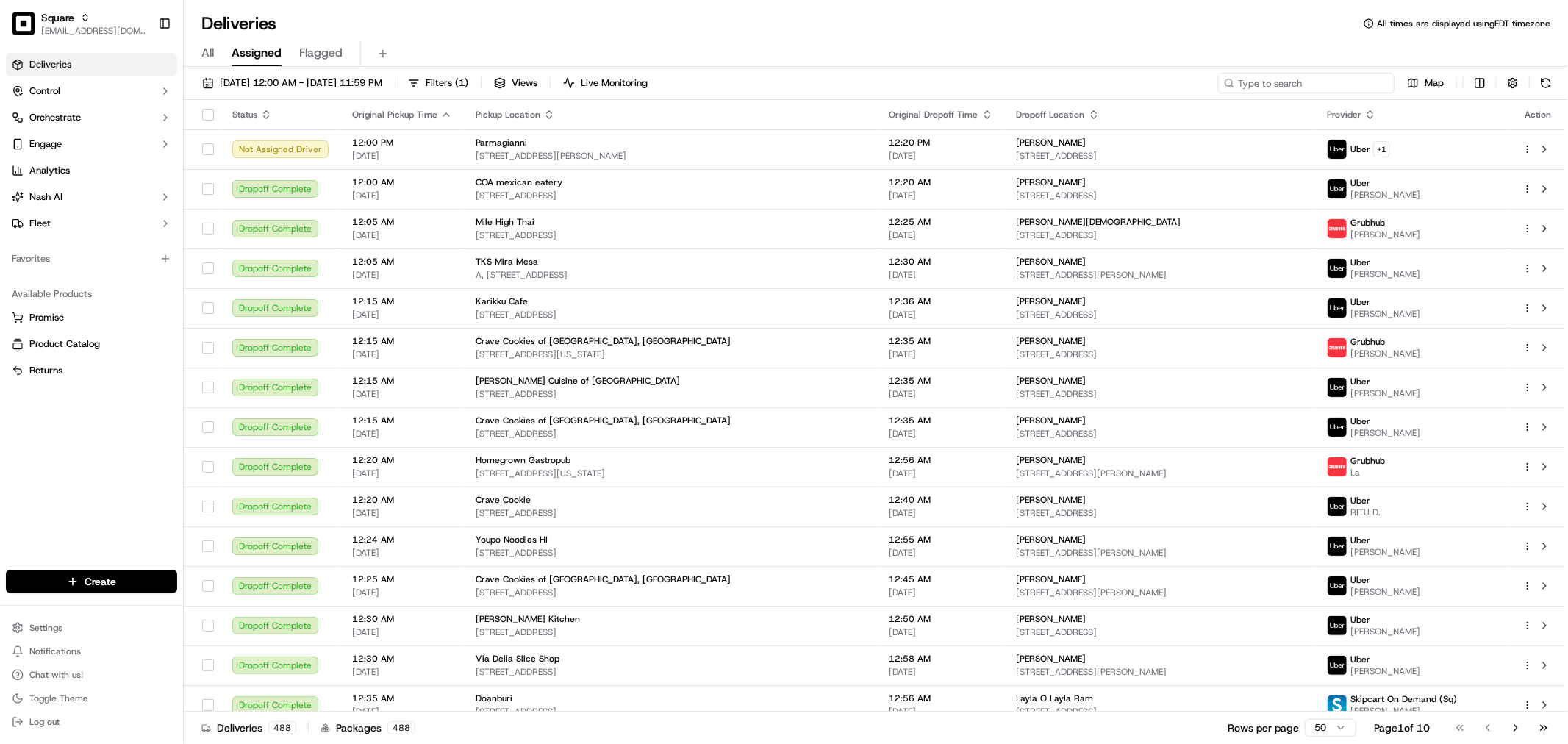
click at [1322, 82] on input at bounding box center [1306, 82] width 177 height 21
paste input "9756379"
type input "9756379"
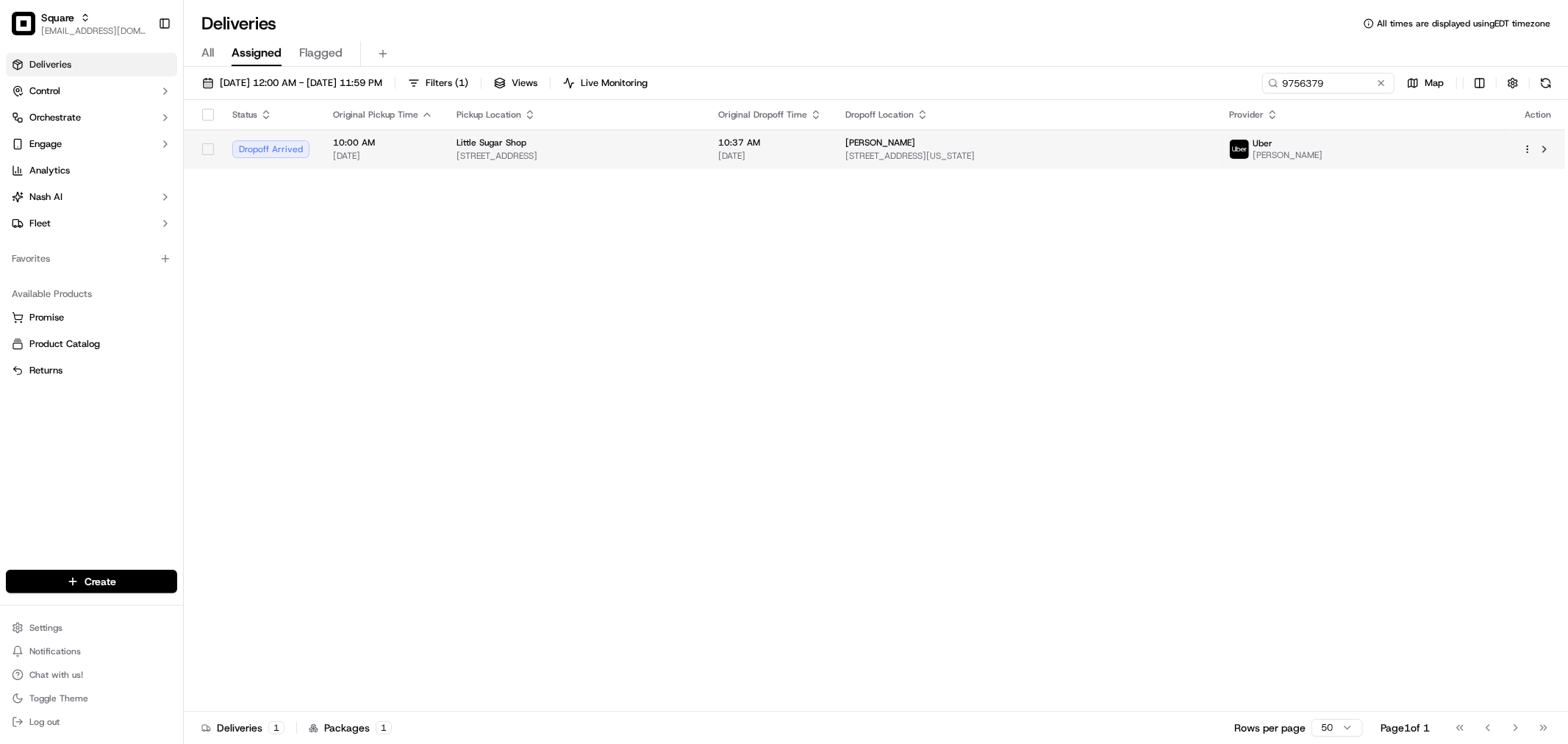
click at [1106, 164] on td "Marsha Montfort 1201 Pennsylvania Ave #14c, Brooklyn, NY 11239, USA" at bounding box center [1025, 149] width 384 height 40
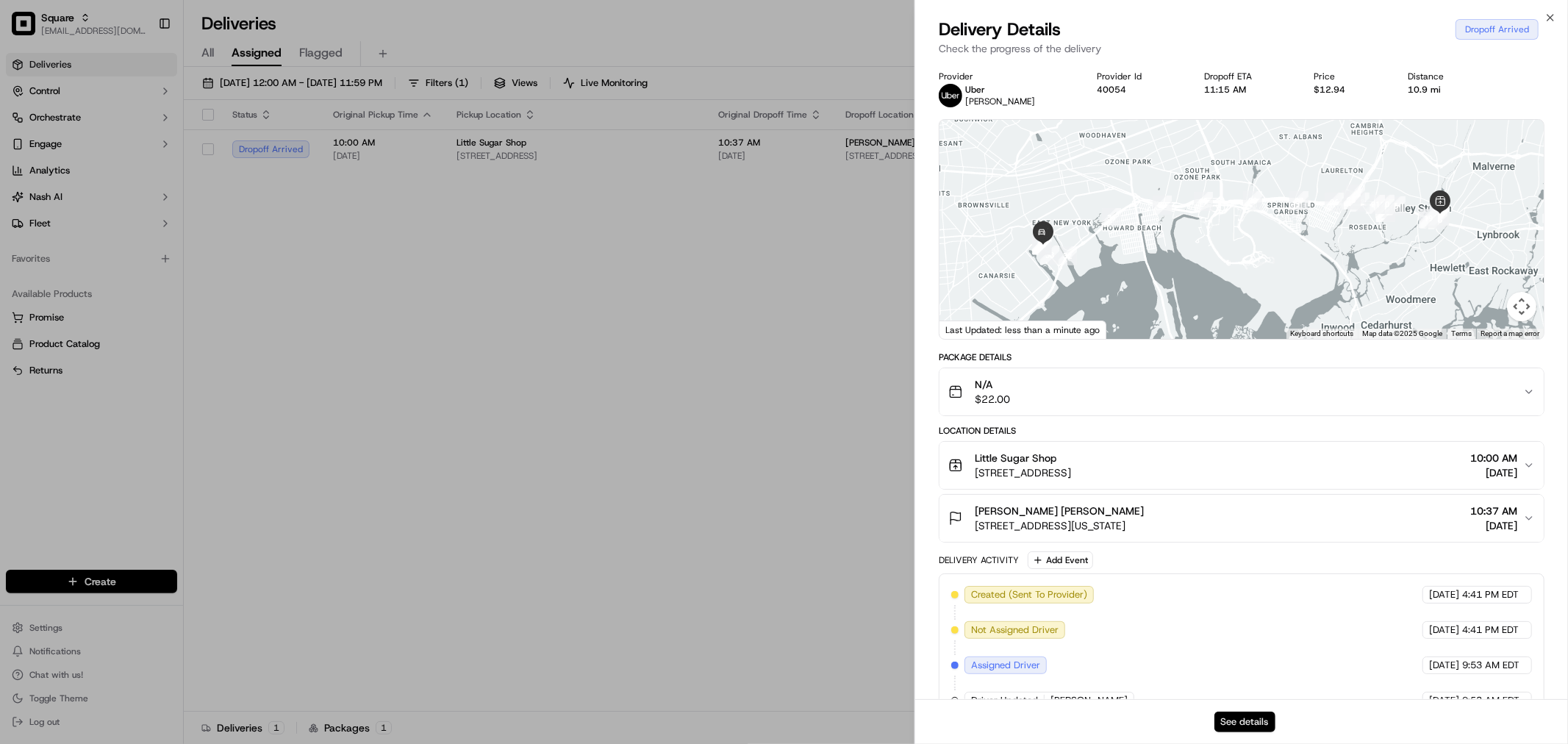
click at [1245, 722] on button "See details" at bounding box center [1246, 721] width 61 height 21
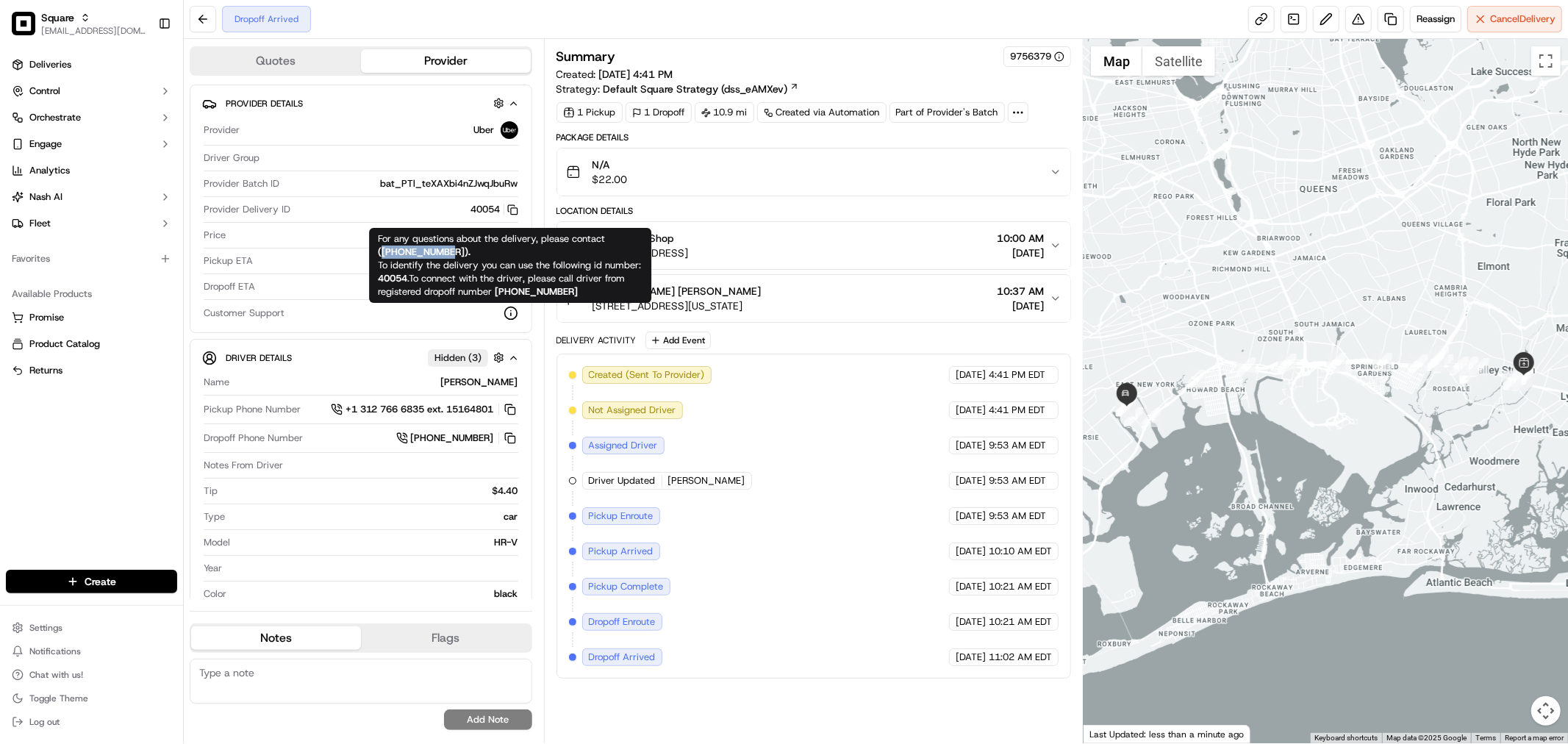
drag, startPoint x: 454, startPoint y: 251, endPoint x: 383, endPoint y: 247, distance: 71.1
click at [383, 247] on strong "( +18669873750 )." at bounding box center [424, 251] width 92 height 12
click at [507, 312] on icon at bounding box center [510, 312] width 15 height 15
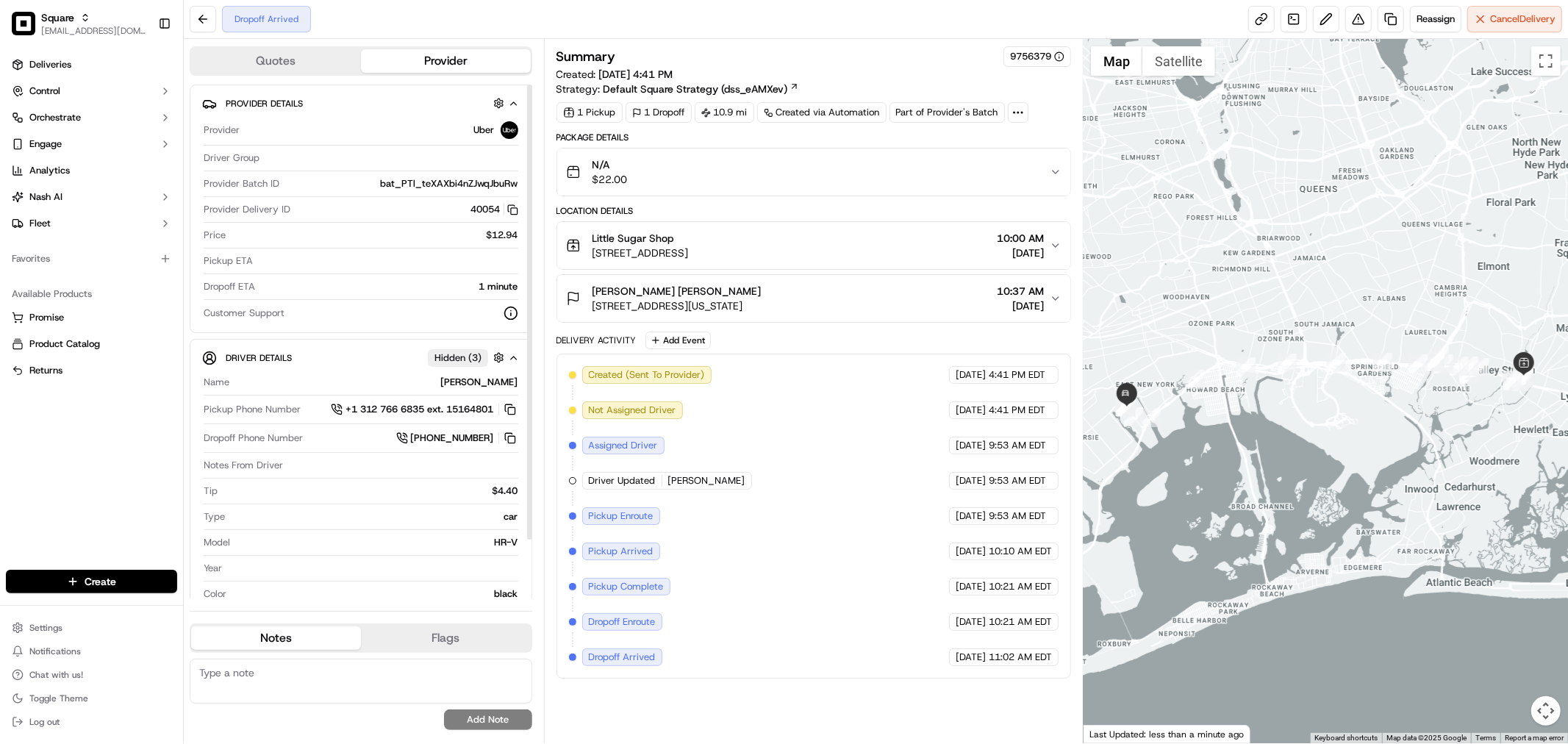
click at [507, 312] on icon at bounding box center [510, 312] width 15 height 15
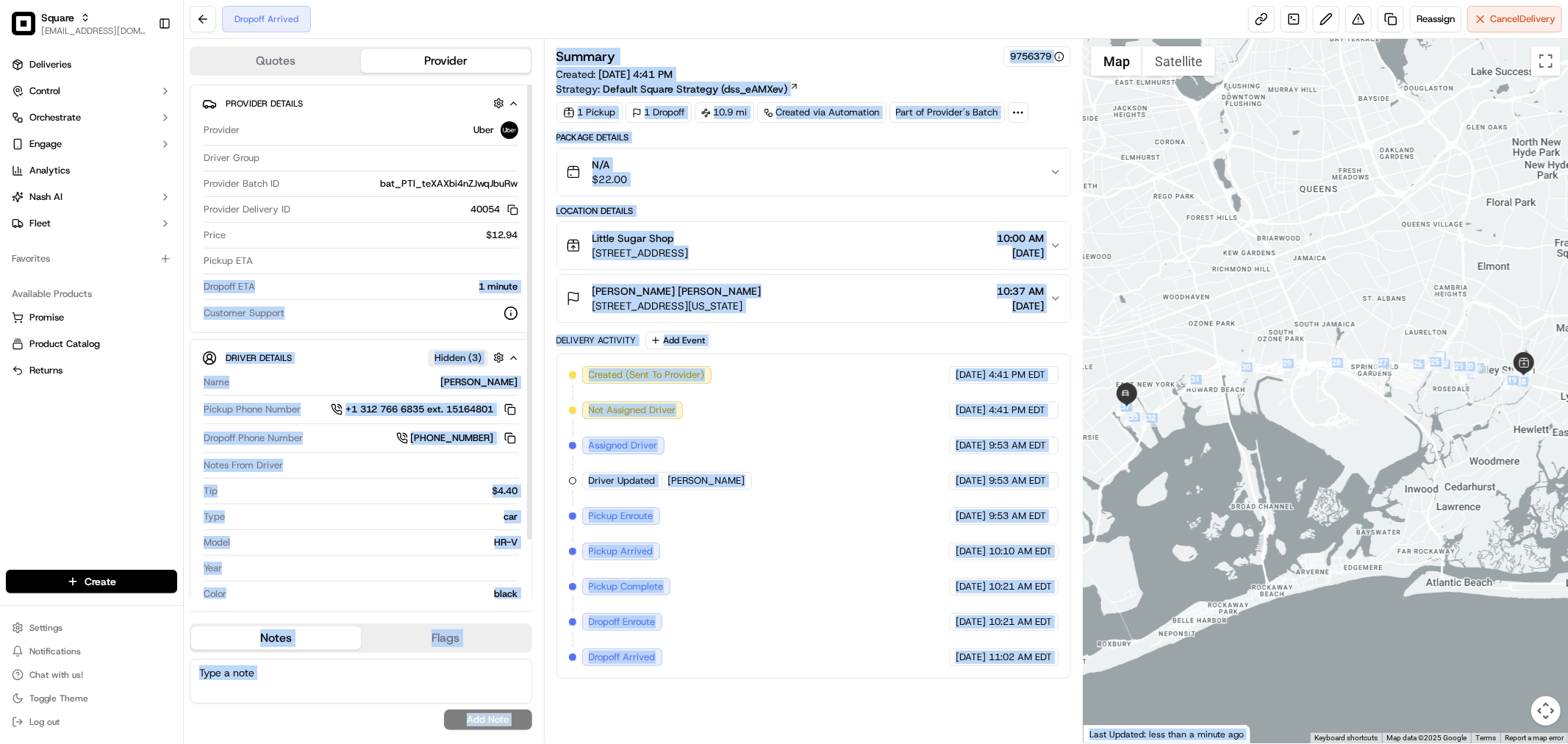
drag, startPoint x: 457, startPoint y: 252, endPoint x: 410, endPoint y: 253, distance: 47.0
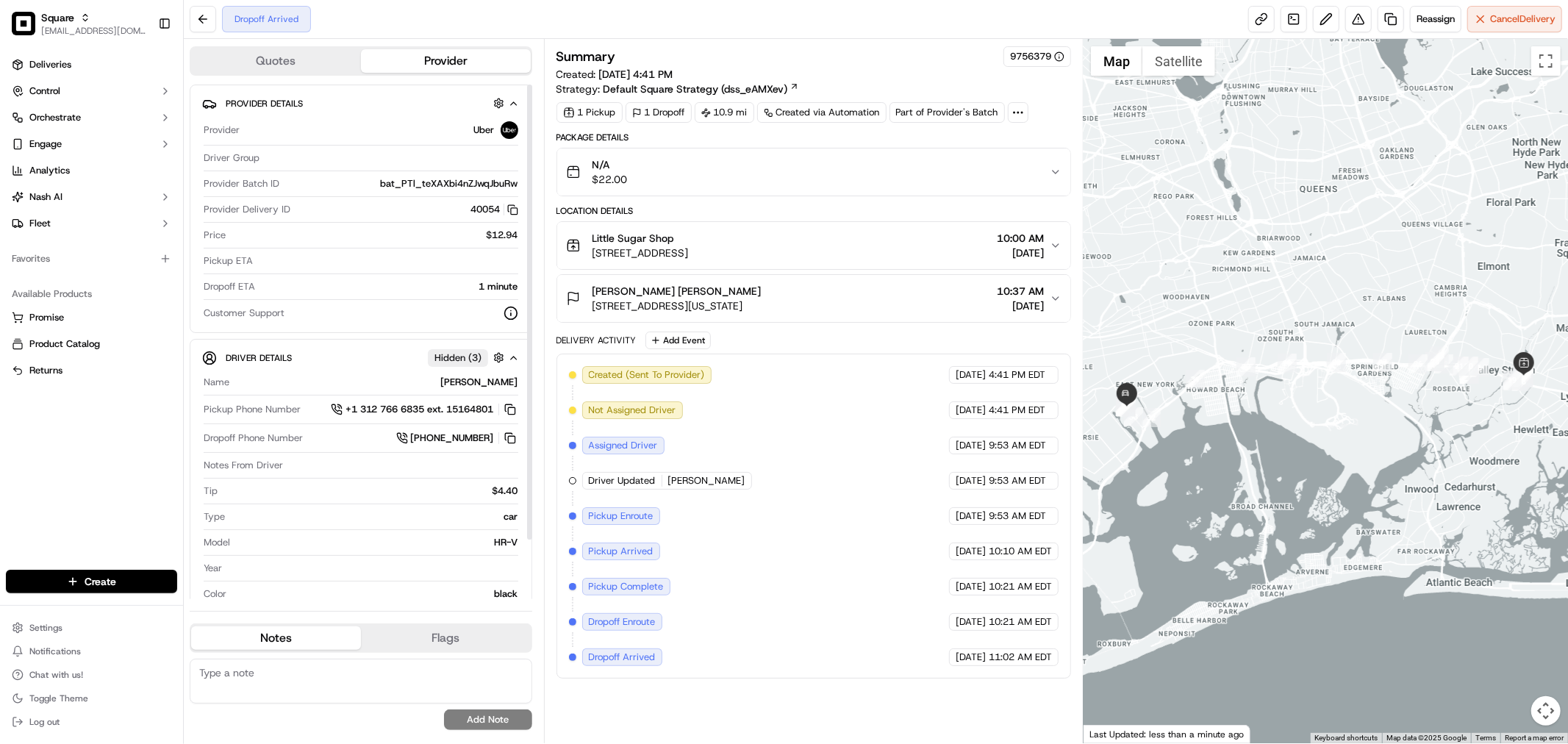
click at [659, 5] on div "Dropoff Arrived Reassign Cancel Delivery" at bounding box center [876, 19] width 1385 height 39
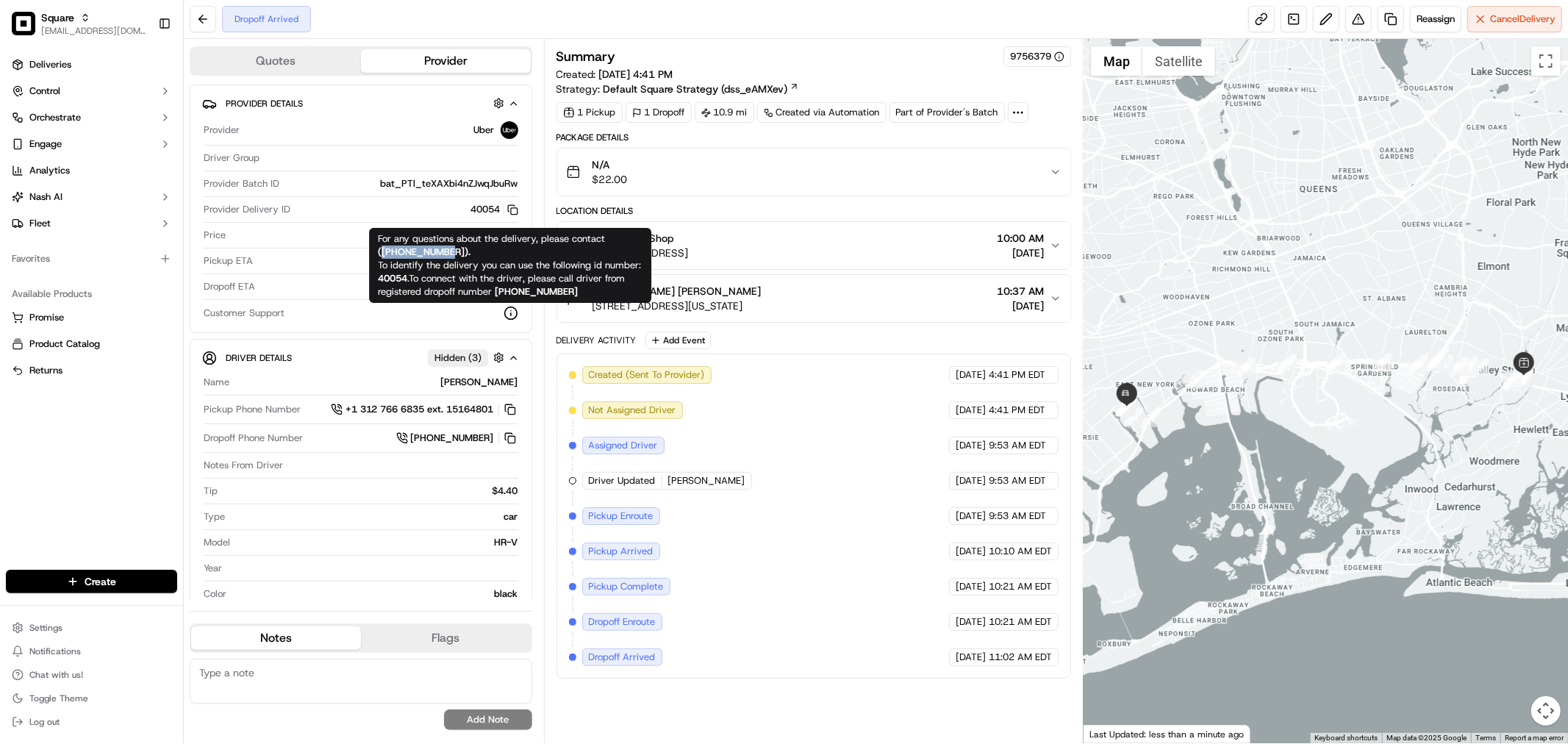
drag, startPoint x: 454, startPoint y: 251, endPoint x: 382, endPoint y: 252, distance: 72.0
click at [382, 252] on strong "( +18669873750 )." at bounding box center [424, 251] width 92 height 12
copy strong "+18669873750"
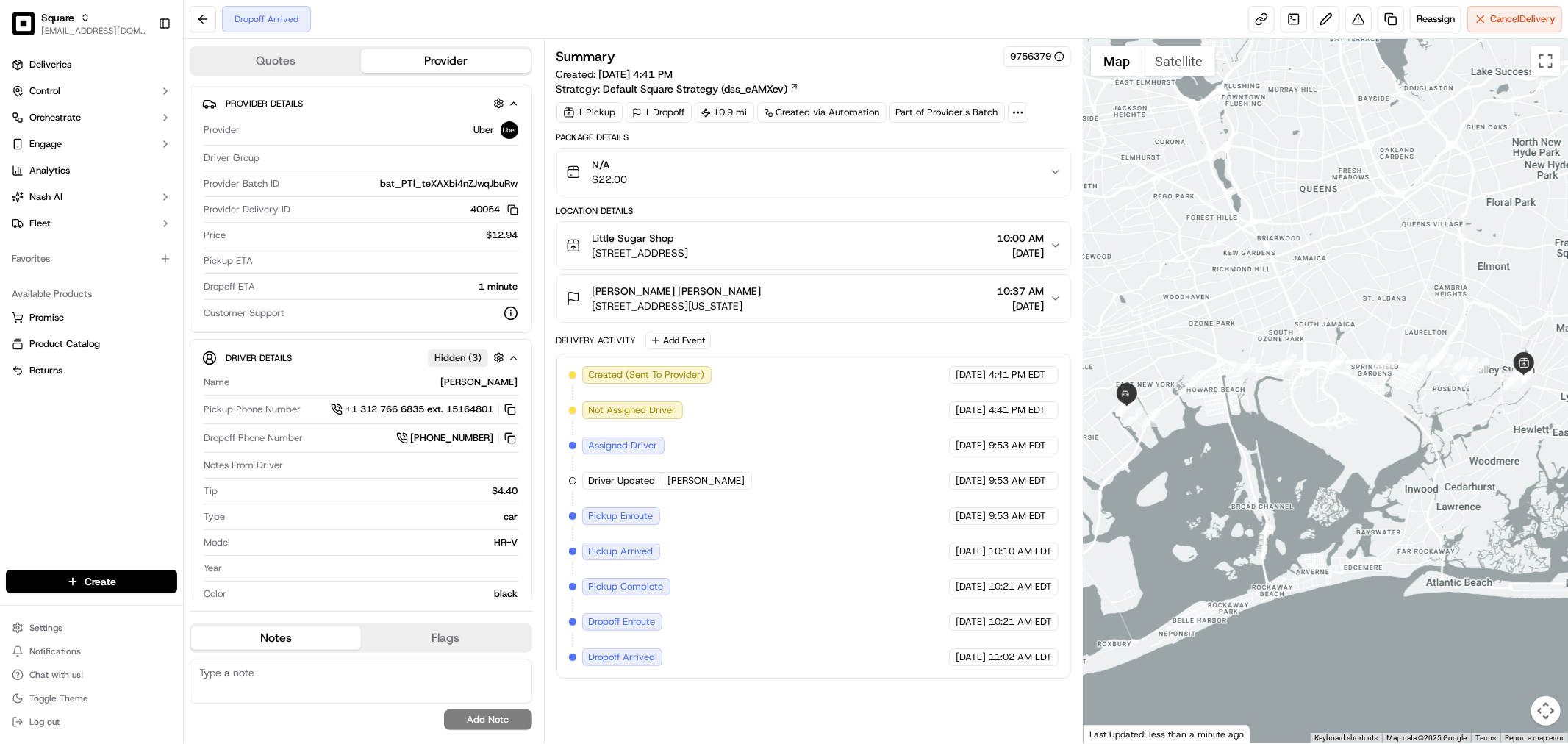
click at [905, 40] on div "Summary 9756379 Created: 09/19/2025 4:41 PM Strategy: Default Square Strategy (…" at bounding box center [814, 391] width 539 height 704
click at [740, 47] on div "Summary 9756379" at bounding box center [814, 57] width 515 height 21
